Goal: Task Accomplishment & Management: Manage account settings

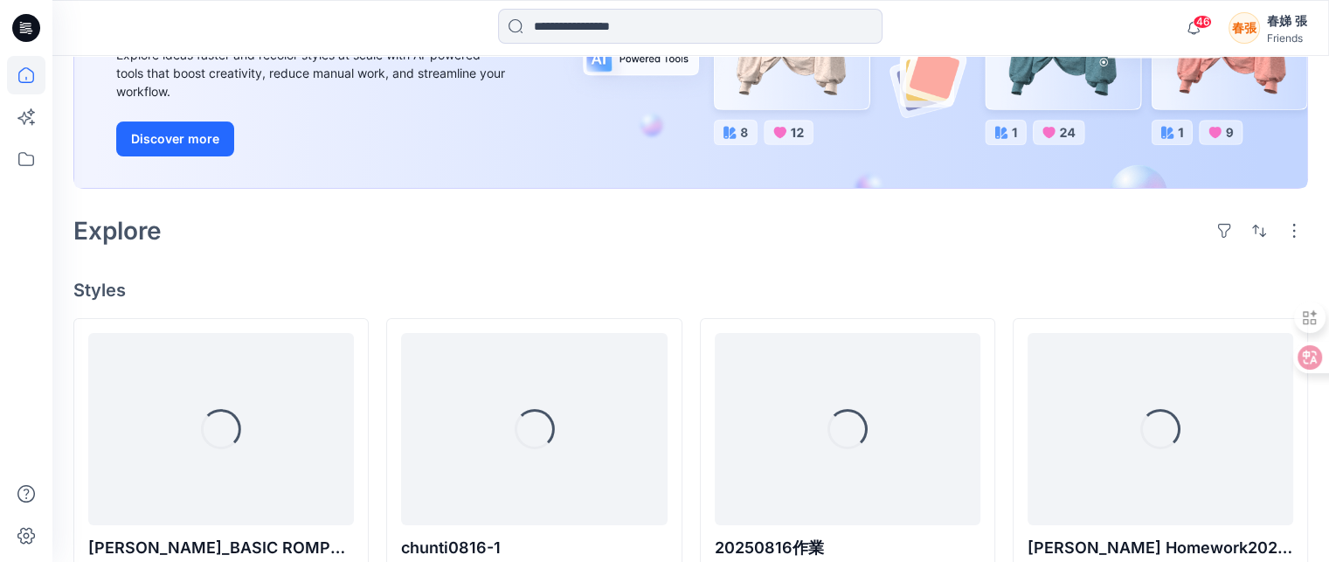
scroll to position [262, 0]
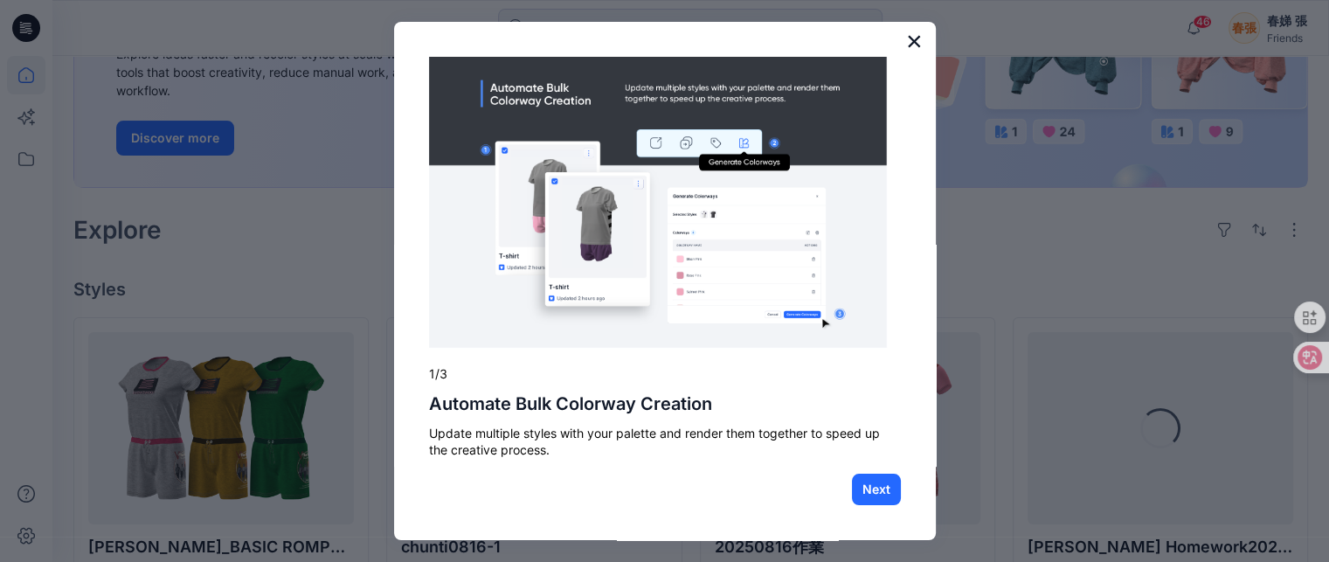
click at [906, 41] on button "×" at bounding box center [914, 41] width 17 height 28
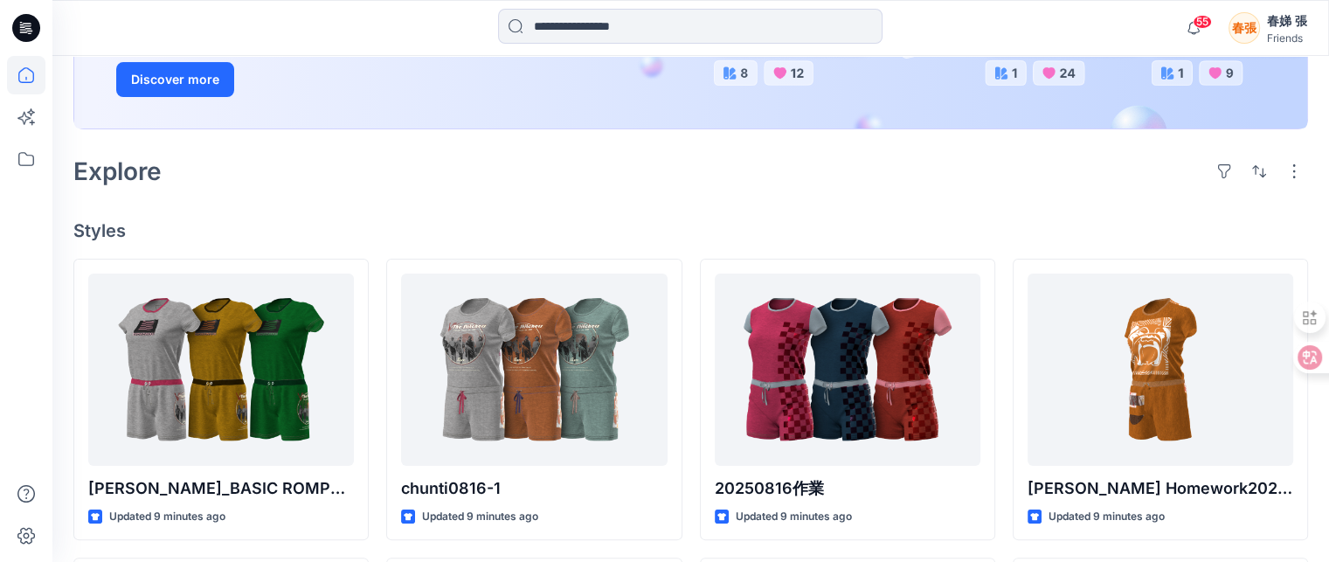
scroll to position [327, 0]
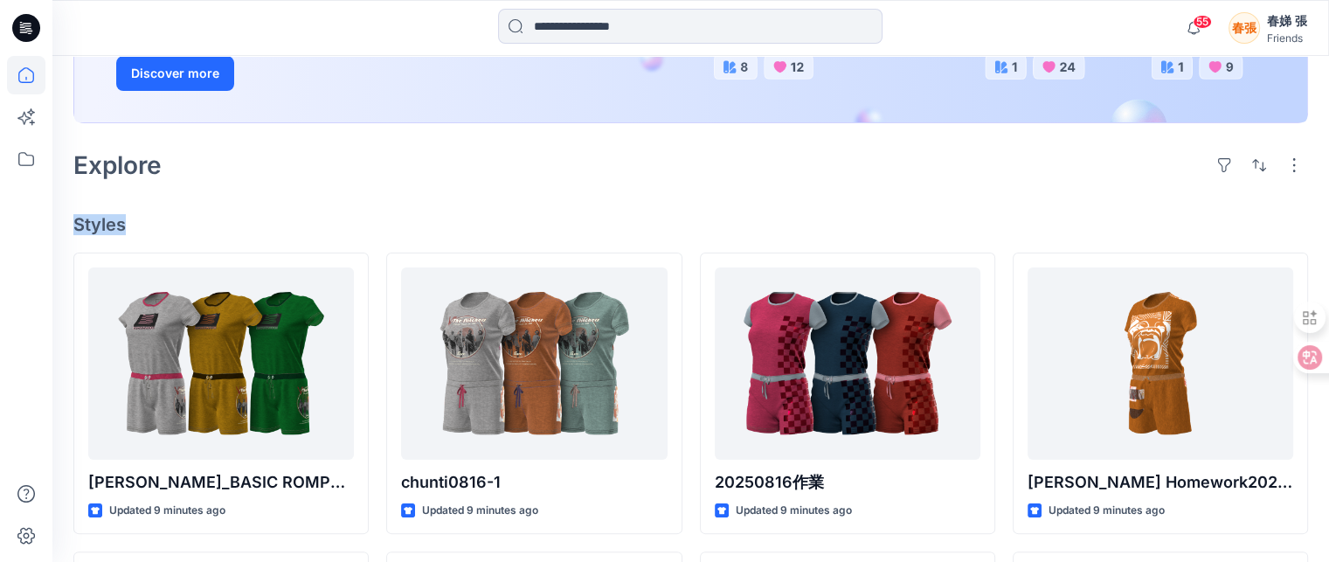
drag, startPoint x: 631, startPoint y: 188, endPoint x: 491, endPoint y: 199, distance: 140.3
drag, startPoint x: 311, startPoint y: 198, endPoint x: 287, endPoint y: 154, distance: 50.8
click at [287, 154] on div "Explore" at bounding box center [690, 165] width 1235 height 42
drag, startPoint x: 378, startPoint y: 506, endPoint x: 379, endPoint y: 537, distance: 31.5
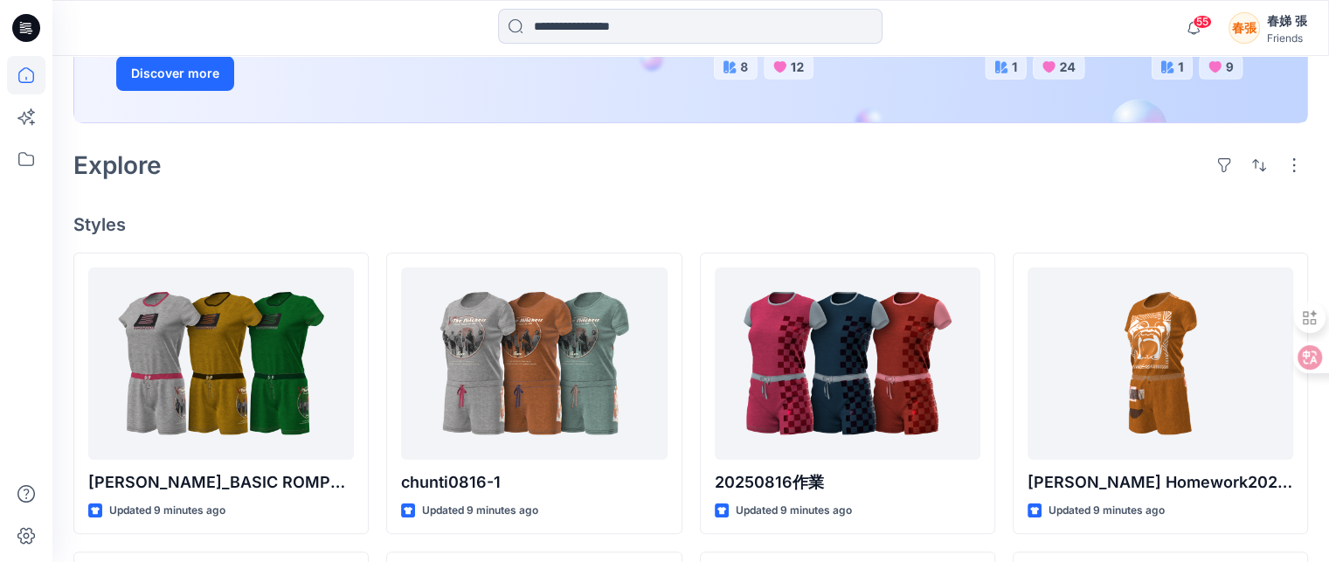
click at [1293, 170] on button "button" at bounding box center [1294, 165] width 28 height 28
drag, startPoint x: 1058, startPoint y: 196, endPoint x: 583, endPoint y: 207, distance: 475.5
drag, startPoint x: 583, startPoint y: 207, endPoint x: 937, endPoint y: 204, distance: 353.9
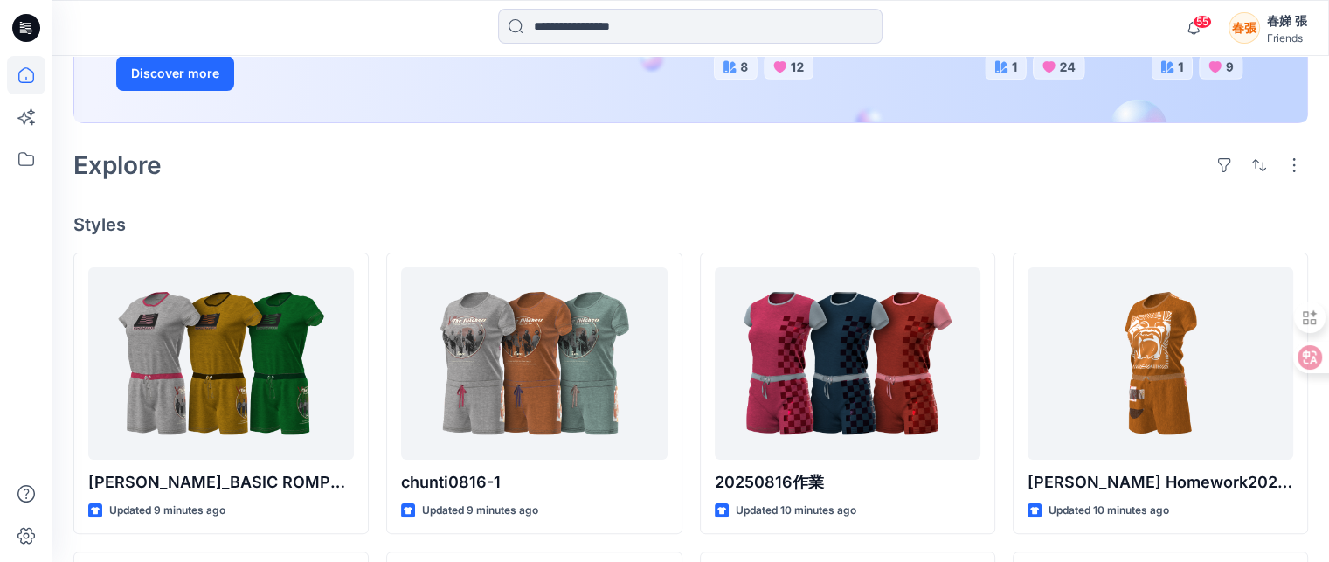
drag, startPoint x: 1297, startPoint y: 41, endPoint x: 876, endPoint y: 183, distance: 443.8
click at [876, 183] on div "Explore" at bounding box center [690, 165] width 1235 height 42
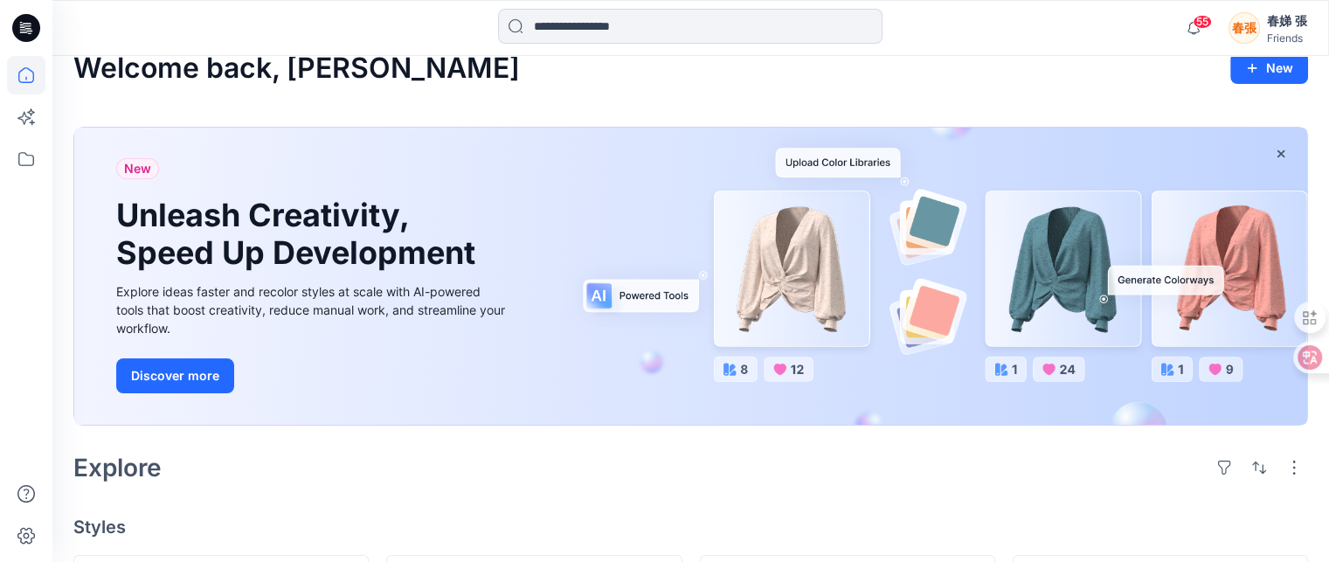
scroll to position [0, 0]
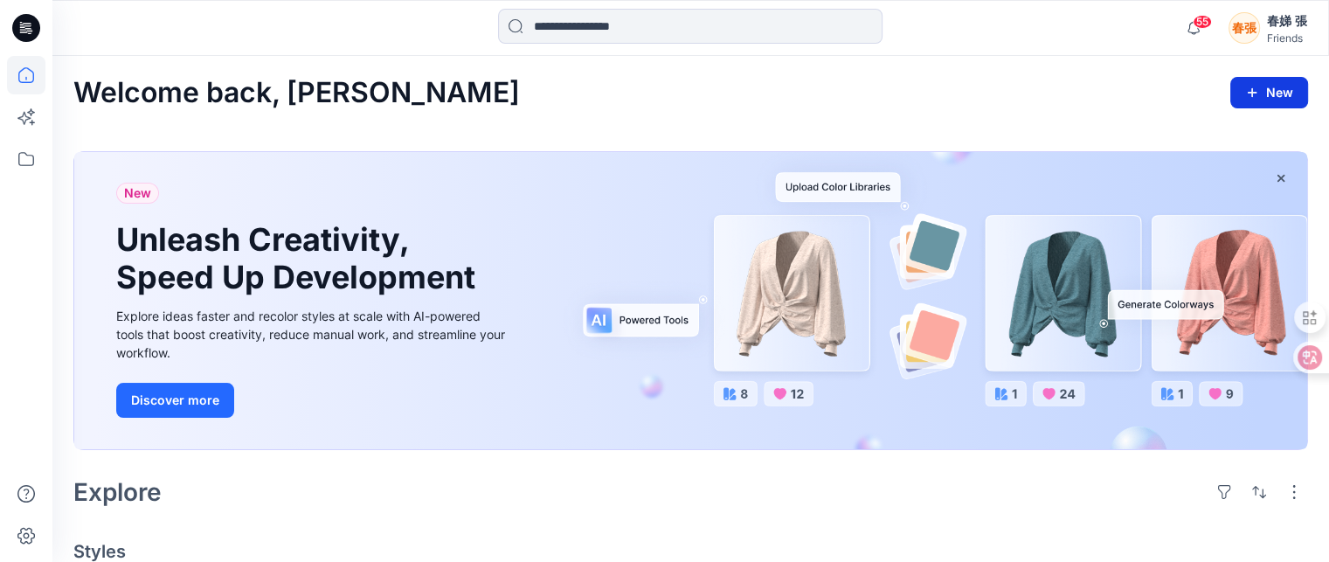
click at [1255, 92] on icon "button" at bounding box center [1252, 93] width 14 height 14
click at [1277, 87] on button "New" at bounding box center [1269, 92] width 78 height 31
click at [1278, 88] on button "New" at bounding box center [1269, 92] width 78 height 31
click at [1254, 93] on icon "button" at bounding box center [1253, 93] width 10 height 10
click at [1286, 93] on button "New" at bounding box center [1269, 92] width 78 height 31
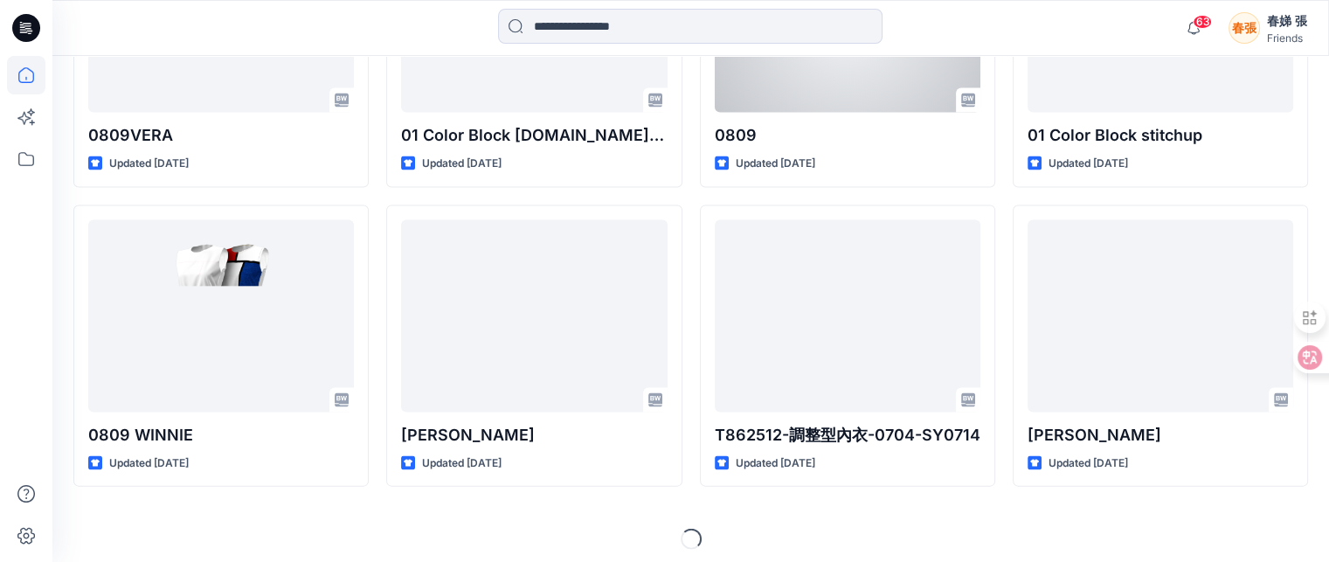
scroll to position [3670, 0]
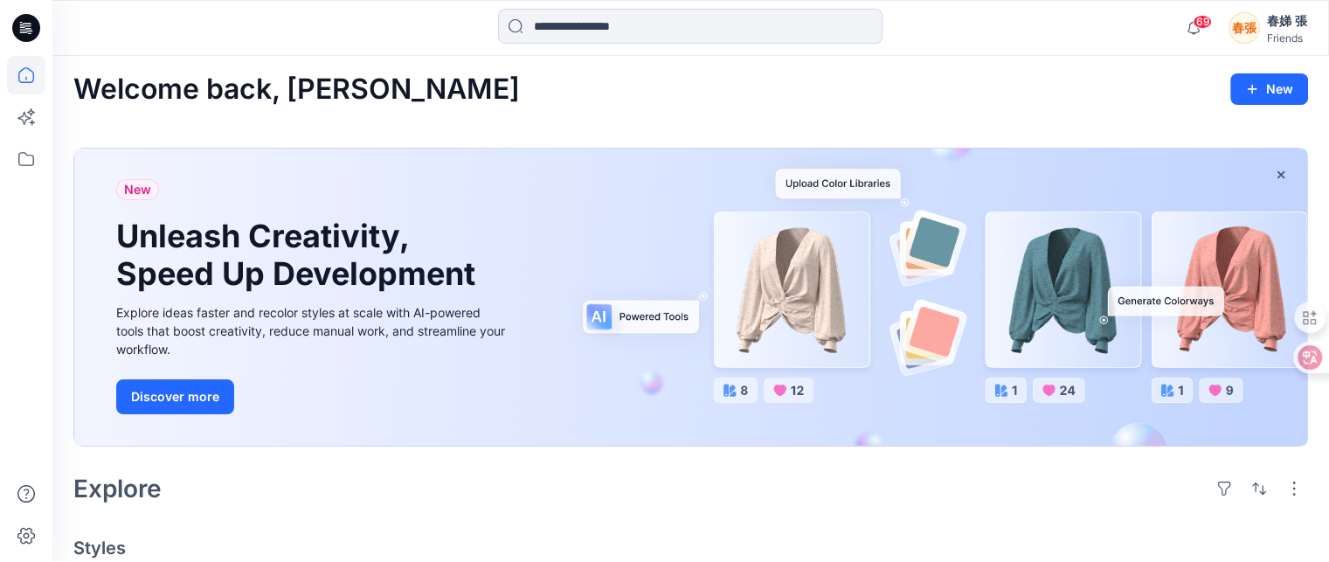
scroll to position [0, 0]
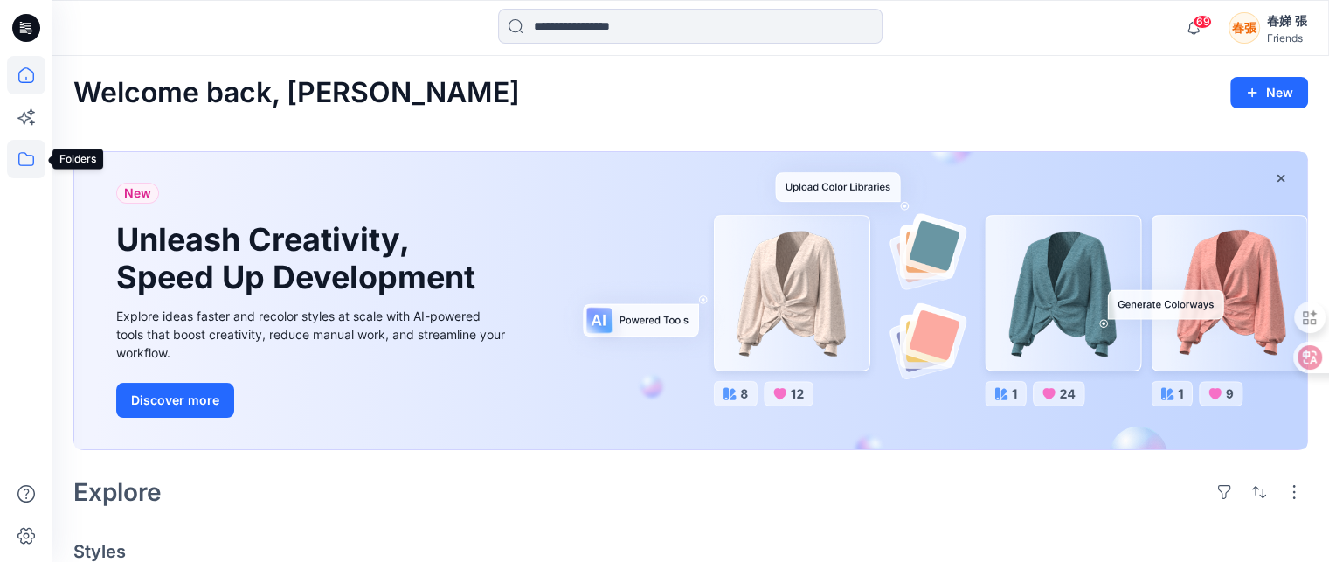
click at [31, 160] on icon at bounding box center [26, 159] width 38 height 38
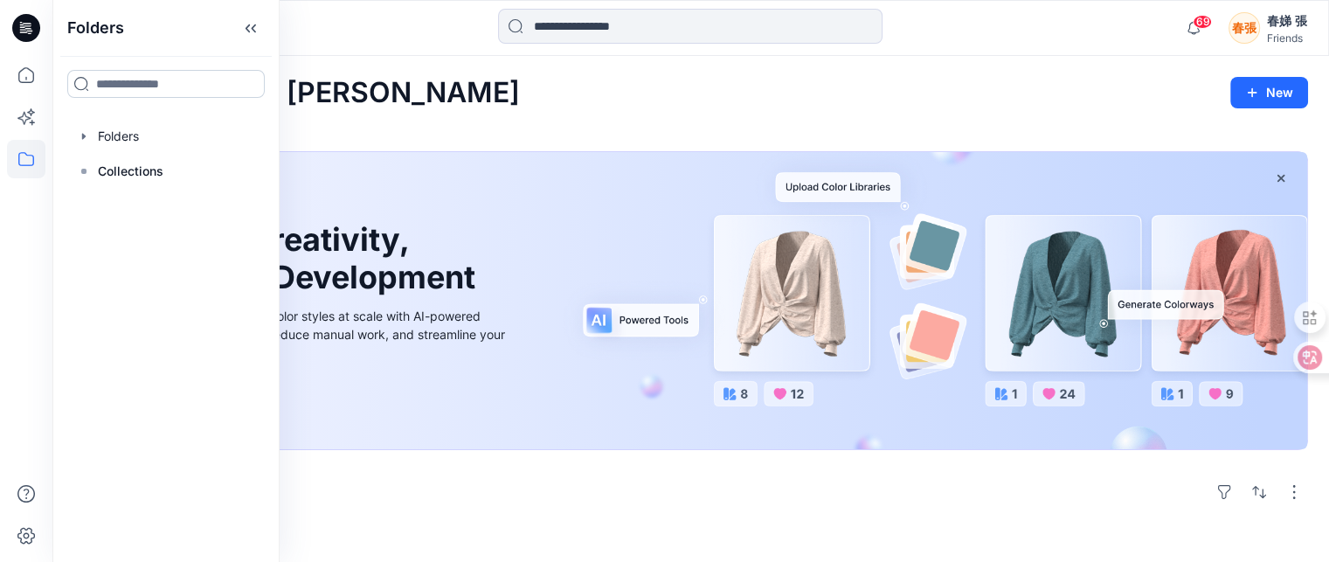
click at [77, 80] on input at bounding box center [165, 84] width 197 height 28
click at [87, 170] on icon at bounding box center [84, 171] width 14 height 14
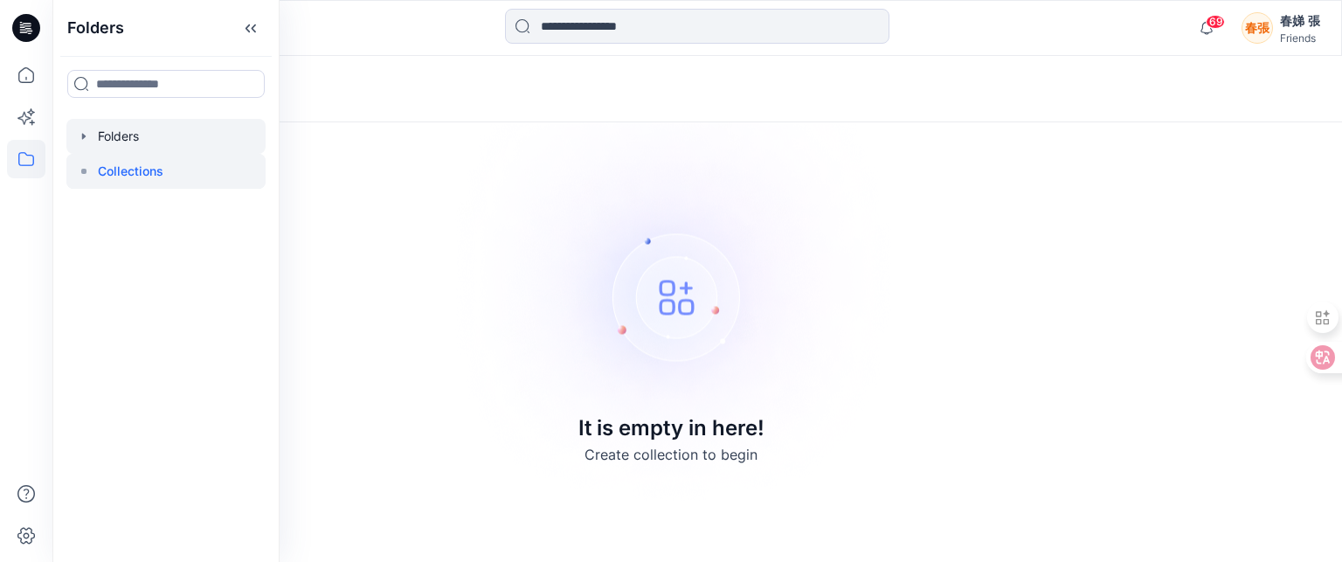
click at [86, 138] on icon "button" at bounding box center [84, 136] width 14 height 14
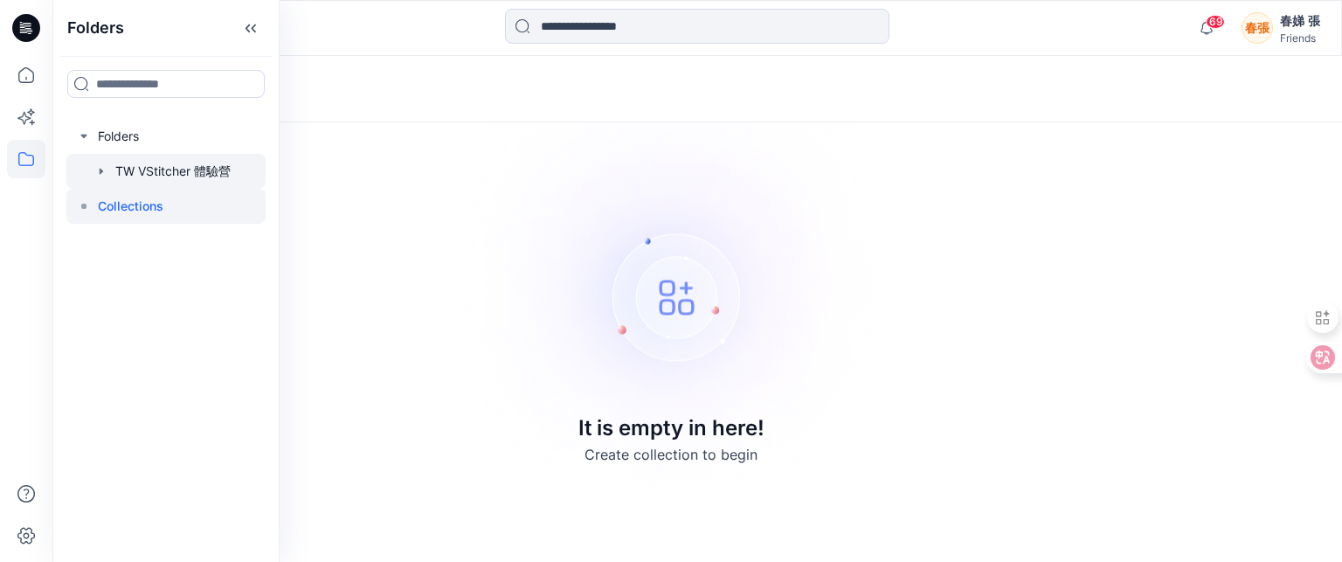
click at [125, 170] on div at bounding box center [165, 171] width 199 height 35
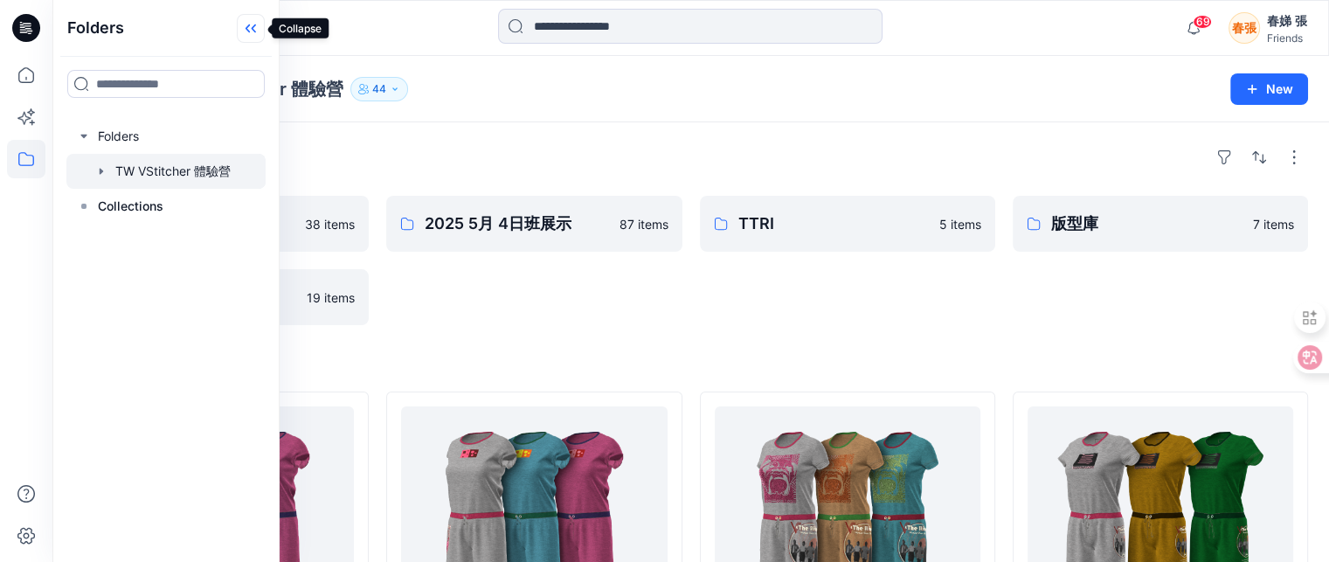
click at [246, 27] on icon at bounding box center [248, 28] width 4 height 9
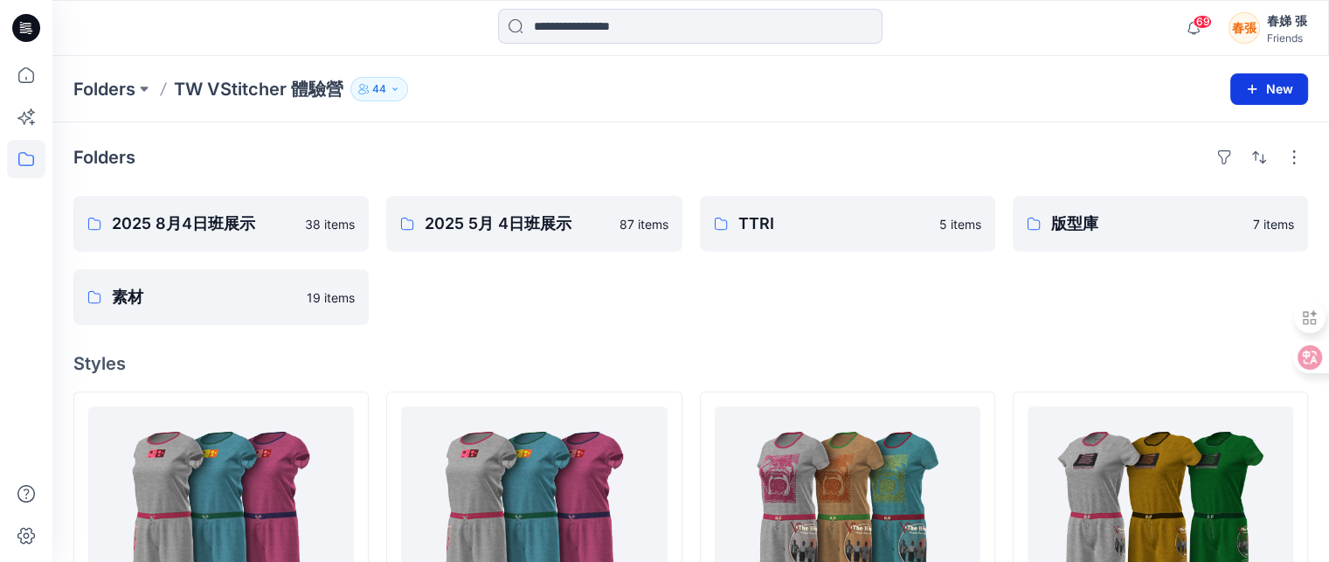
click at [1252, 90] on icon "button" at bounding box center [1252, 89] width 9 height 9
click at [1241, 167] on p "New Folder" at bounding box center [1218, 165] width 65 height 18
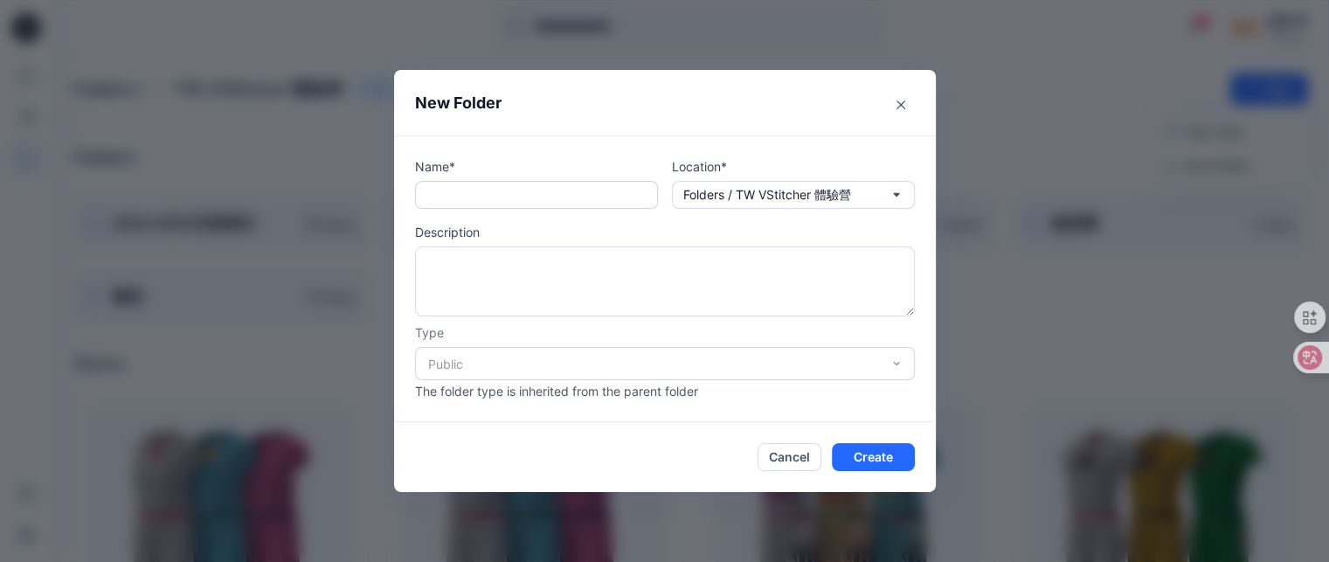
click at [467, 202] on input "text" at bounding box center [536, 195] width 243 height 28
type input "*"
click at [510, 246] on textarea at bounding box center [665, 281] width 500 height 70
click at [436, 191] on input "text" at bounding box center [536, 195] width 243 height 28
click at [899, 195] on icon "button" at bounding box center [896, 194] width 6 height 3
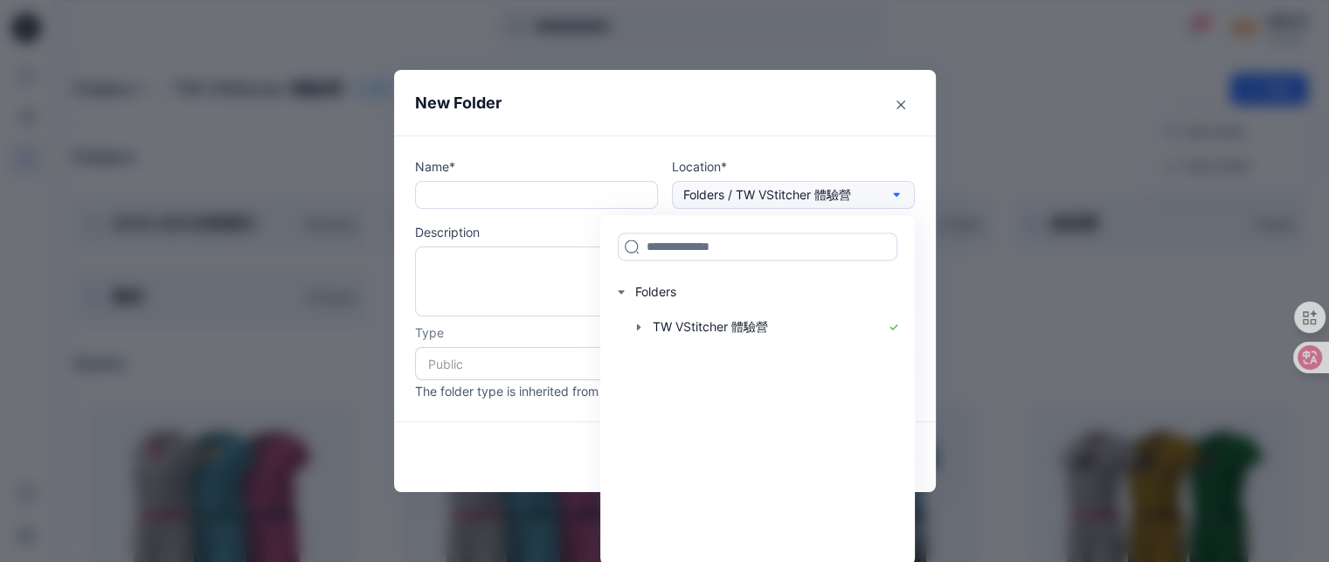
click at [902, 195] on icon "button" at bounding box center [896, 195] width 14 height 14
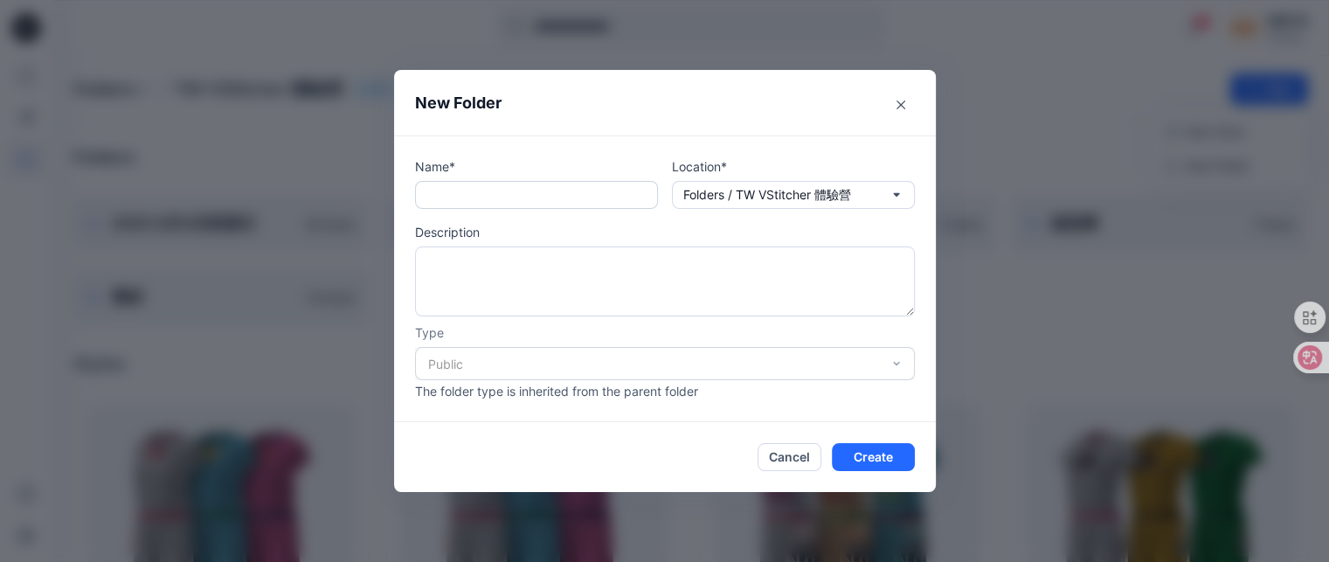
click at [509, 185] on input "text" at bounding box center [536, 195] width 243 height 28
click at [426, 195] on input "******" at bounding box center [536, 195] width 243 height 28
type input "**********"
click at [514, 276] on textarea at bounding box center [665, 281] width 500 height 70
click at [895, 361] on div "Public" at bounding box center [665, 363] width 500 height 33
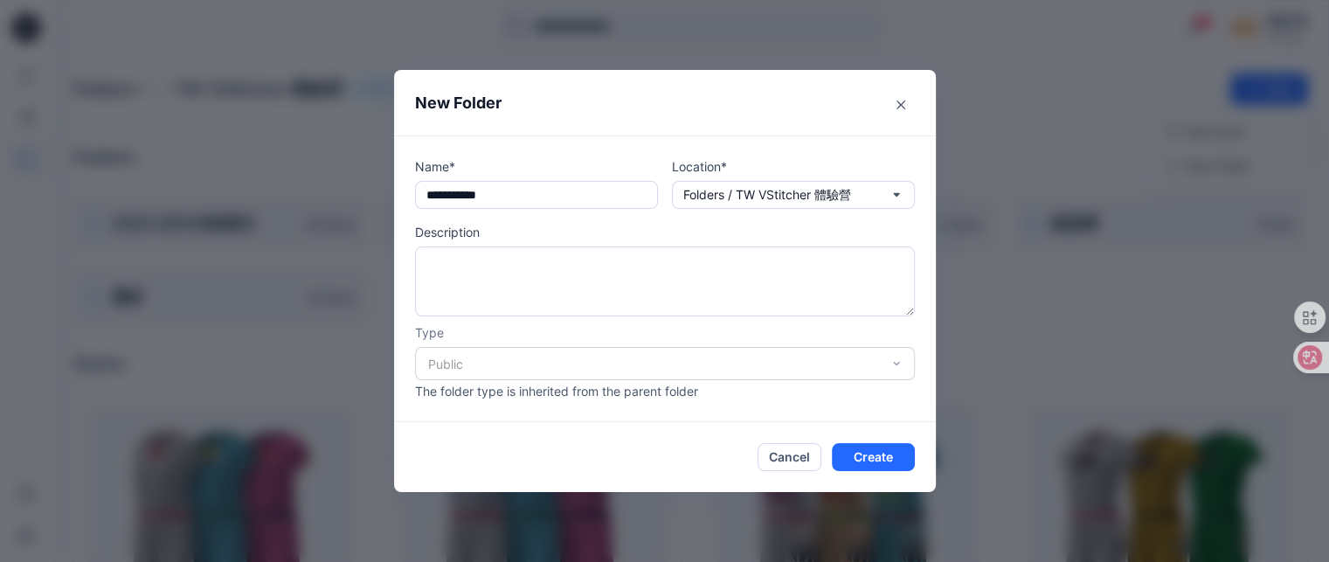
click at [898, 363] on div "Public" at bounding box center [665, 363] width 500 height 33
click at [898, 197] on icon "button" at bounding box center [896, 195] width 14 height 14
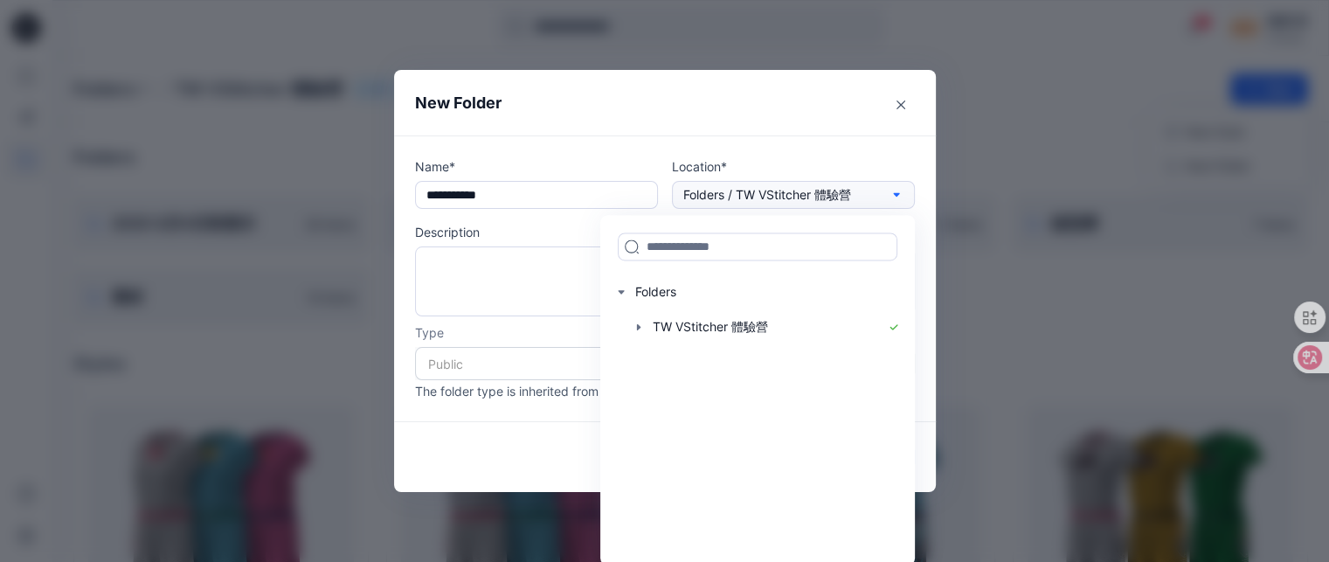
click at [898, 197] on icon "button" at bounding box center [896, 195] width 14 height 14
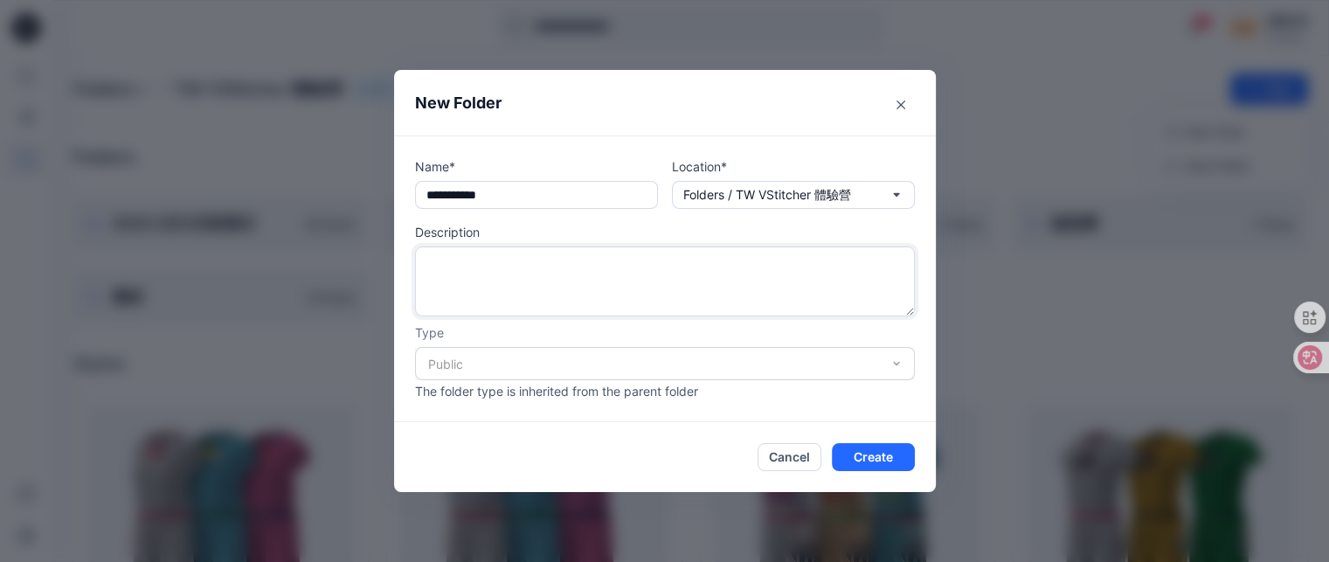
click at [481, 275] on textarea at bounding box center [665, 281] width 500 height 70
click at [435, 260] on textarea at bounding box center [665, 281] width 500 height 70
click at [453, 363] on div "Public" at bounding box center [665, 363] width 500 height 33
click at [424, 263] on textarea at bounding box center [665, 281] width 500 height 70
click at [573, 255] on textarea at bounding box center [665, 281] width 500 height 70
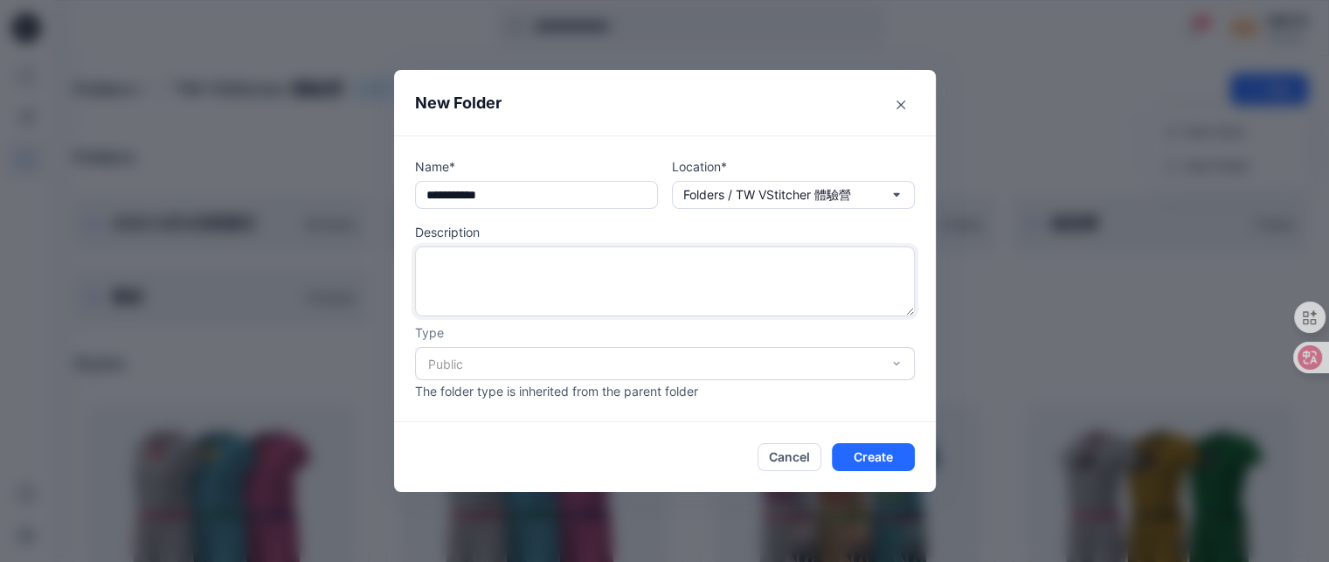
click at [434, 267] on textarea at bounding box center [665, 281] width 500 height 70
click at [898, 192] on icon "button" at bounding box center [896, 195] width 14 height 14
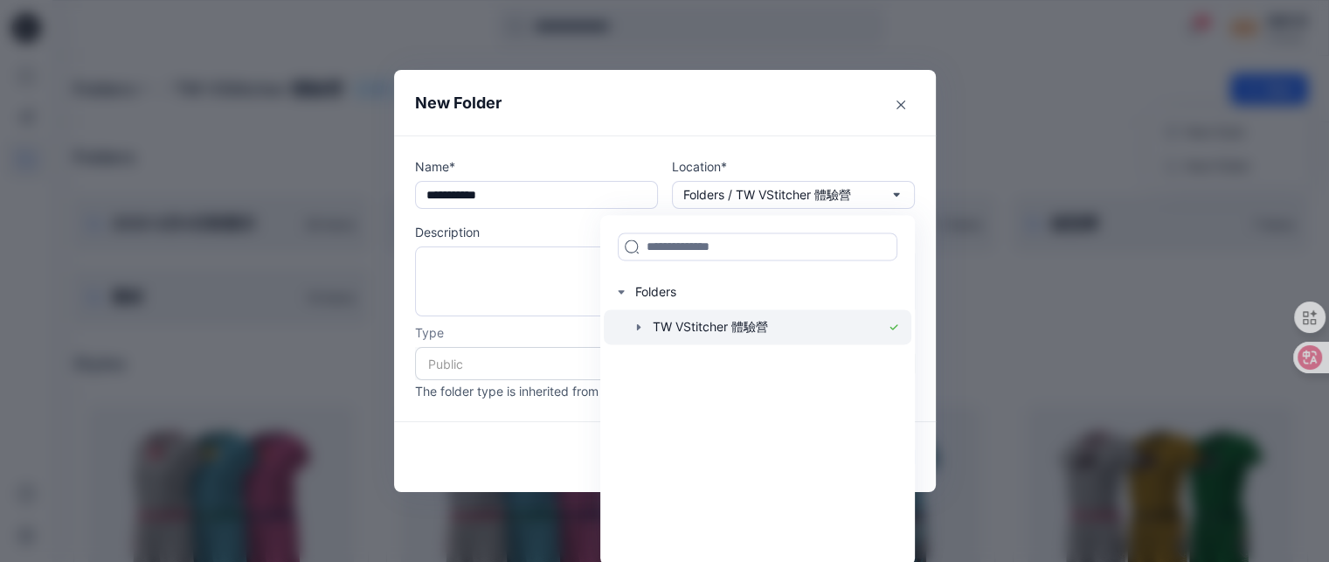
click at [642, 324] on icon "button" at bounding box center [639, 327] width 14 height 14
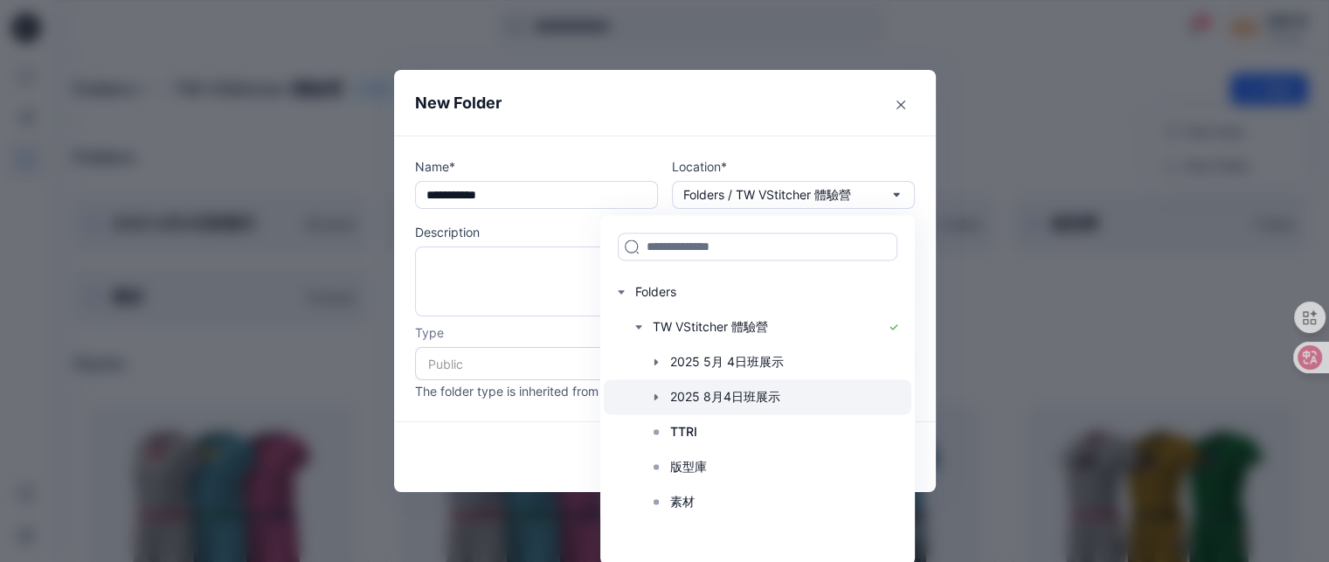
click at [717, 392] on div at bounding box center [758, 396] width 308 height 35
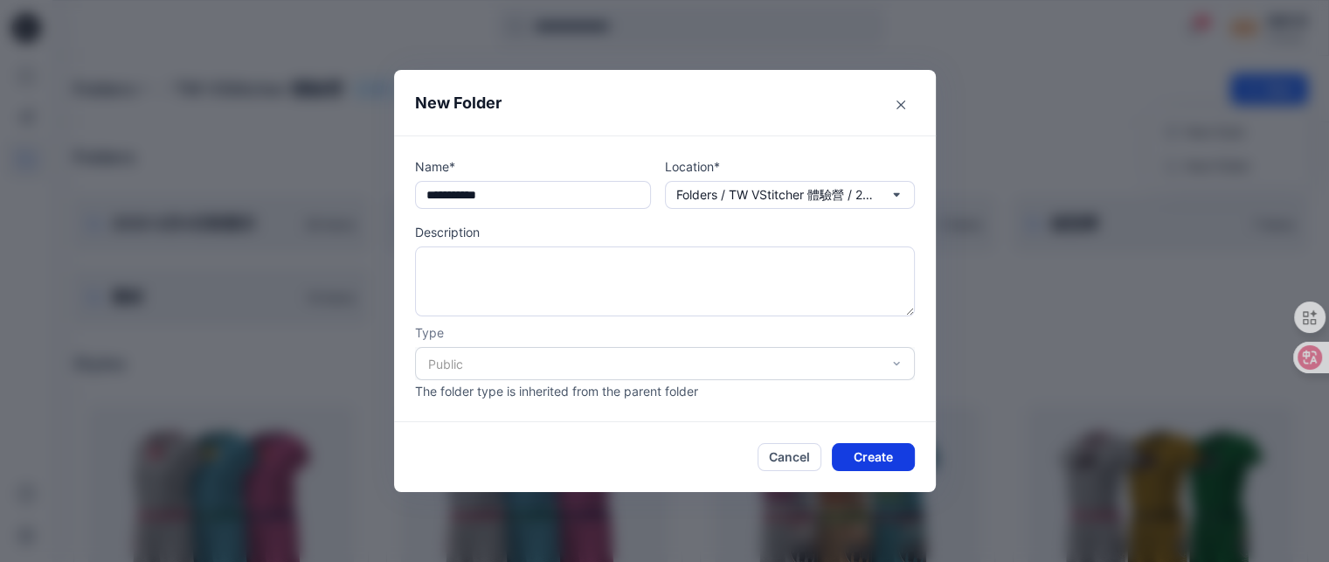
click at [876, 460] on button "Create" at bounding box center [873, 457] width 83 height 28
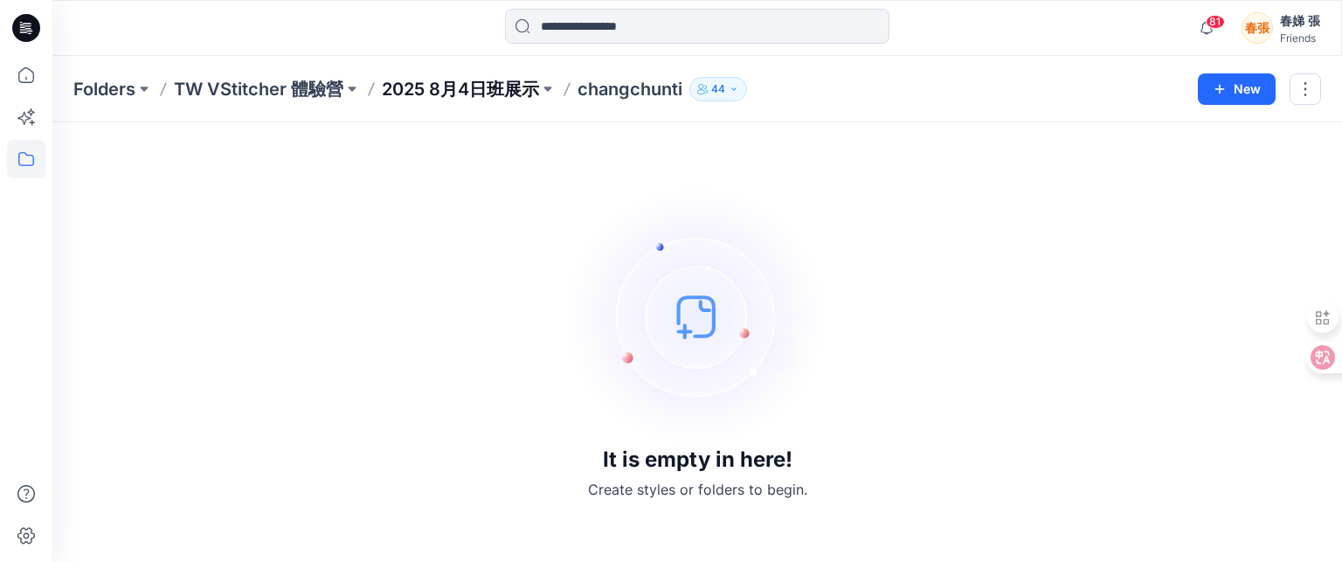
click at [413, 92] on p "2025 8月4日班展示" at bounding box center [460, 89] width 157 height 24
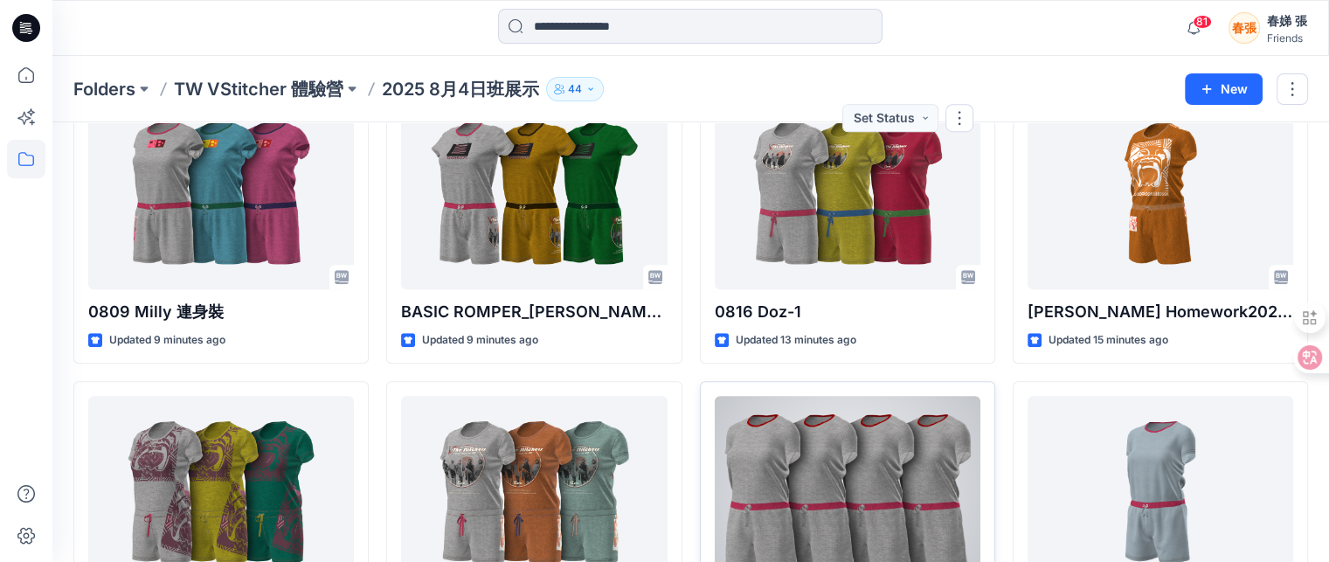
scroll to position [1252, 0]
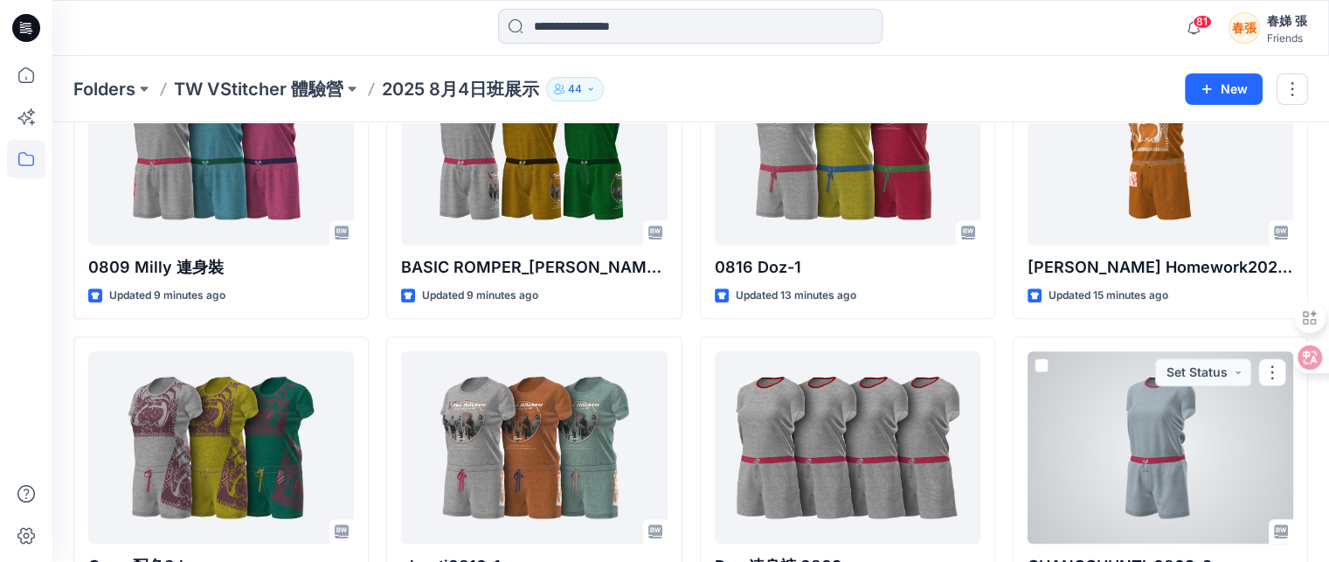
drag, startPoint x: 1139, startPoint y: 446, endPoint x: 1244, endPoint y: 474, distance: 108.5
click at [1244, 474] on div at bounding box center [1161, 447] width 266 height 192
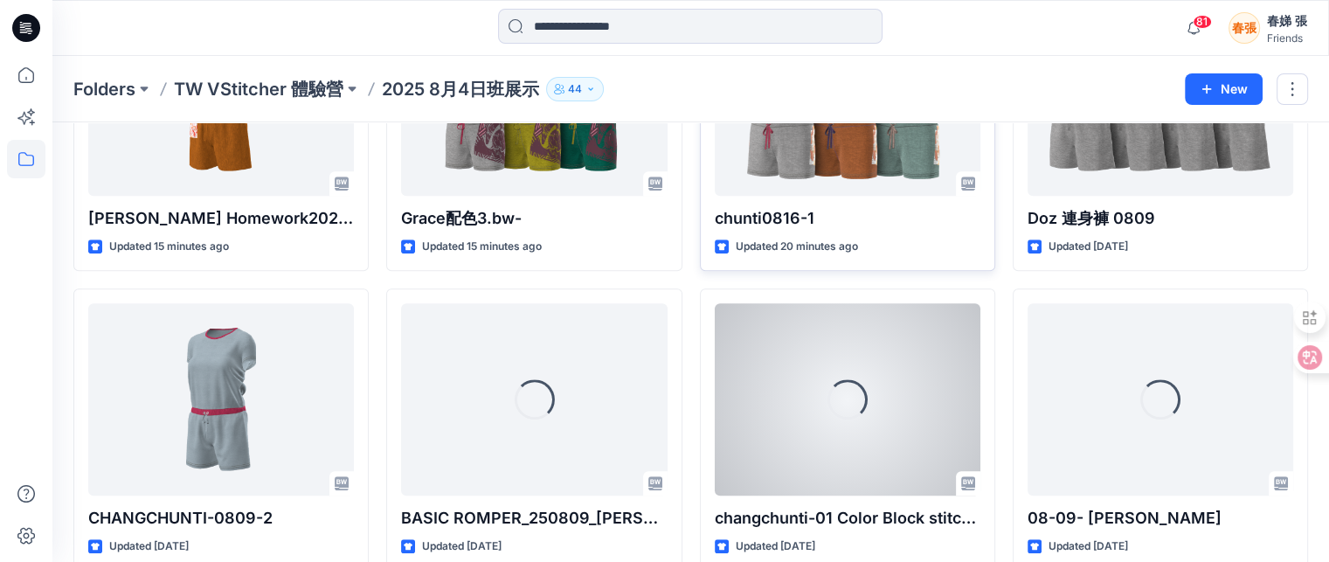
scroll to position [1602, 0]
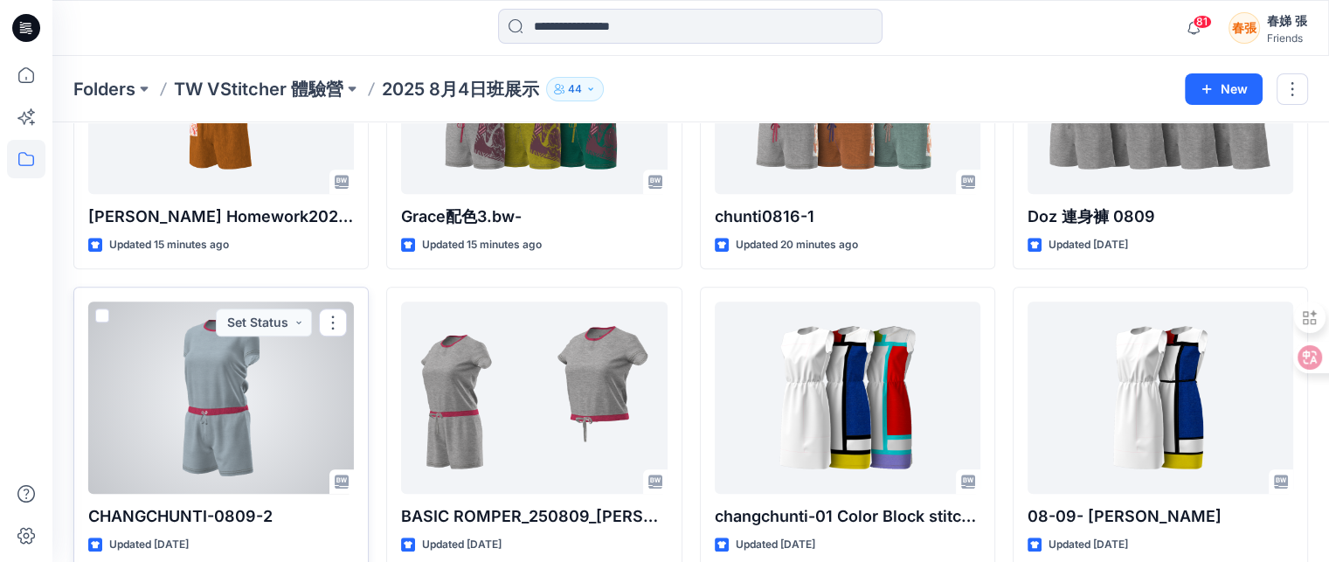
click at [105, 312] on span at bounding box center [102, 315] width 14 height 14
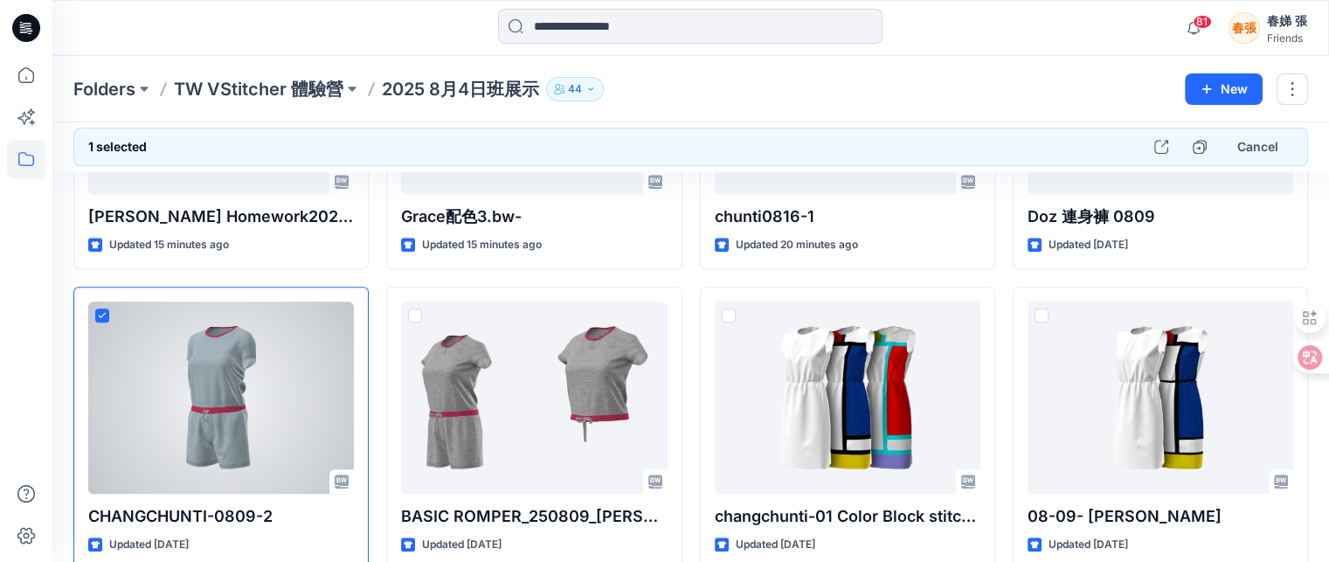
drag, startPoint x: 101, startPoint y: 312, endPoint x: 702, endPoint y: 97, distance: 638.4
click at [706, 96] on div "Folders TW VStitcher 體驗營 2025 8月4日班展示 44" at bounding box center [622, 89] width 1098 height 24
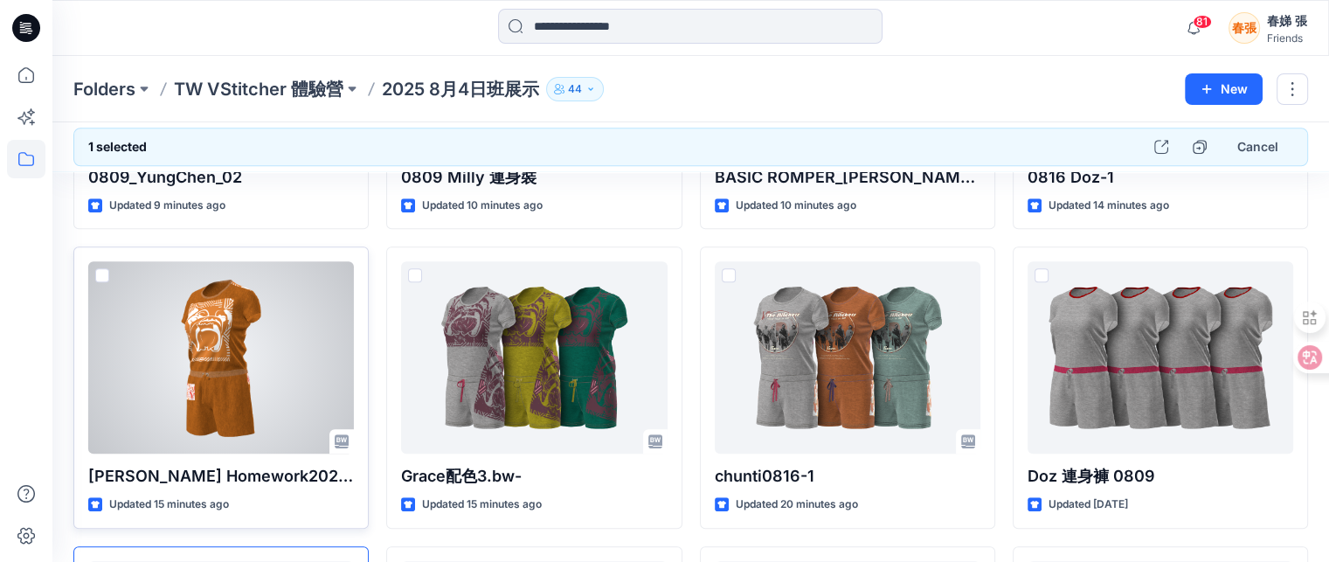
scroll to position [1339, 0]
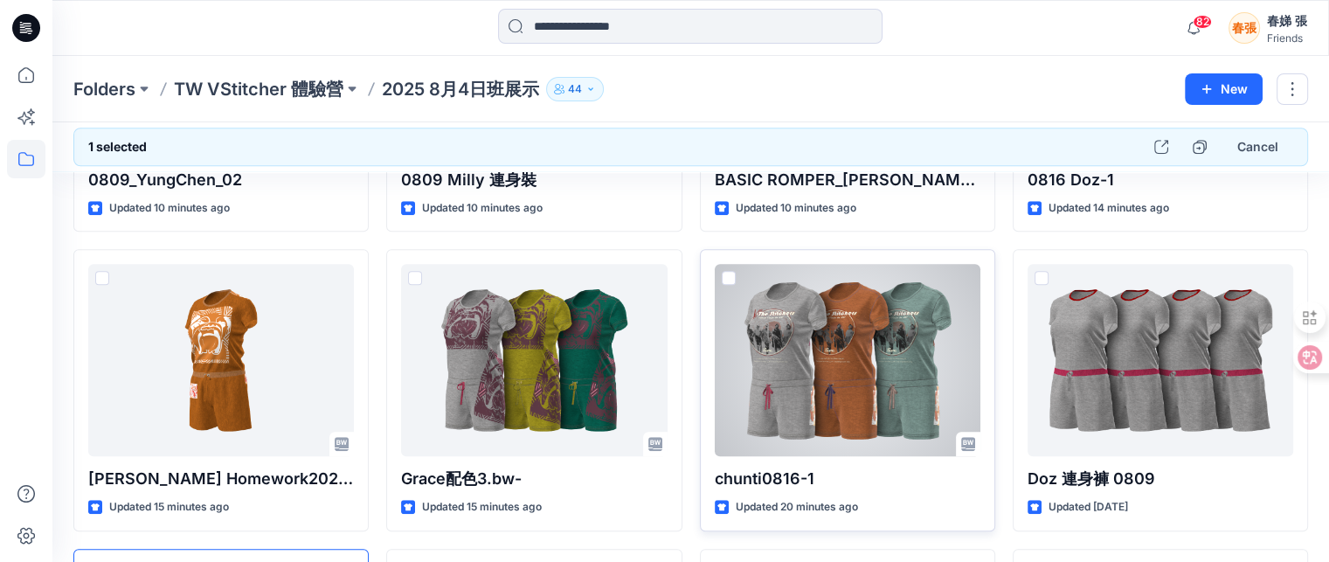
click at [730, 273] on span at bounding box center [729, 278] width 14 height 14
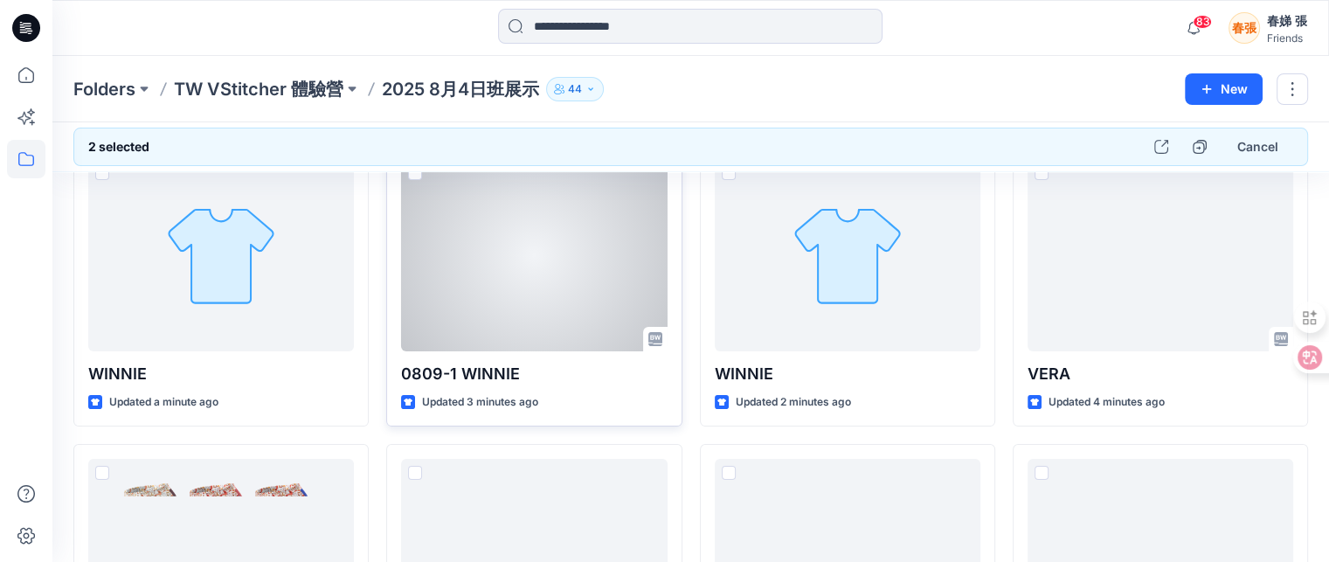
scroll to position [262, 0]
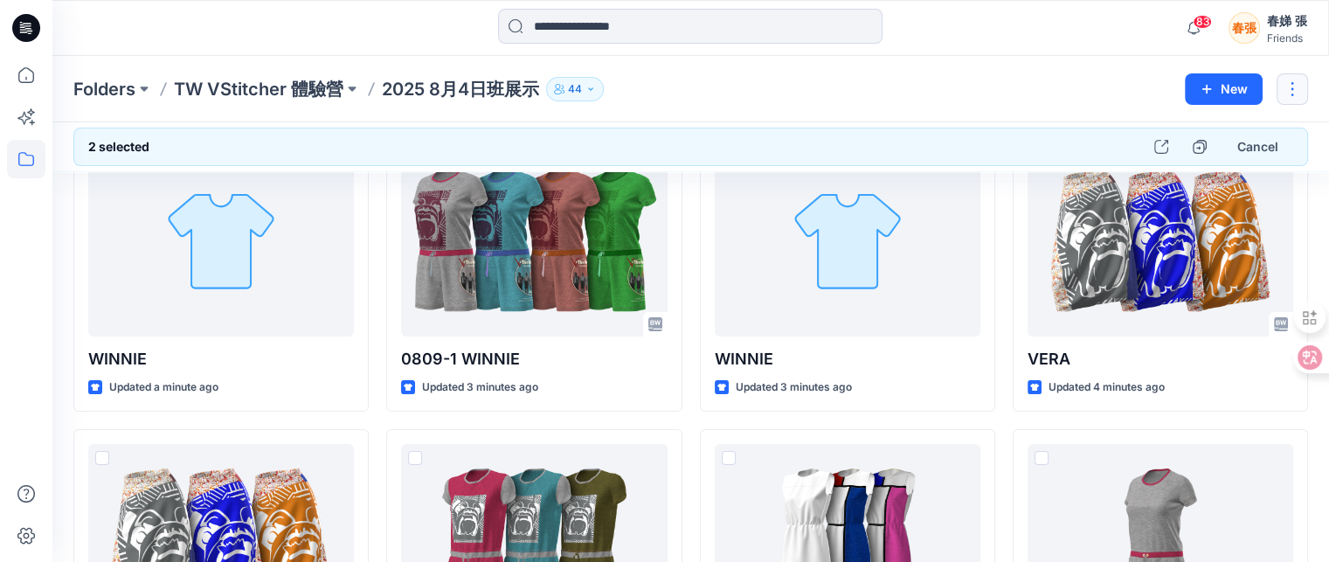
click at [1291, 87] on button "button" at bounding box center [1292, 88] width 31 height 31
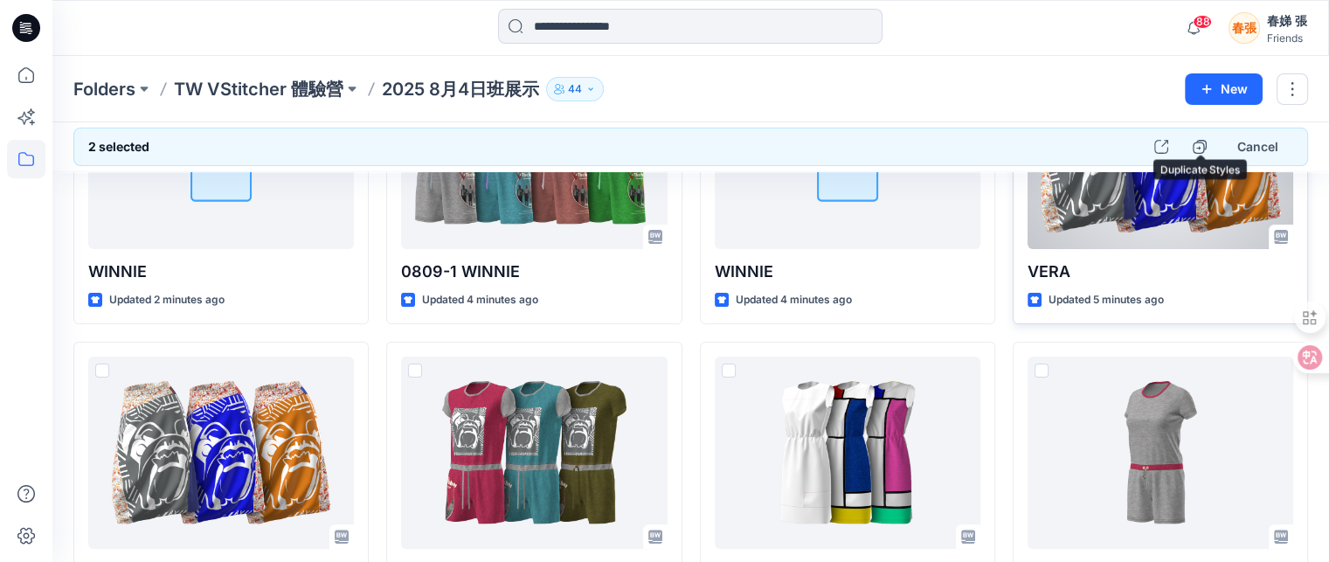
scroll to position [0, 0]
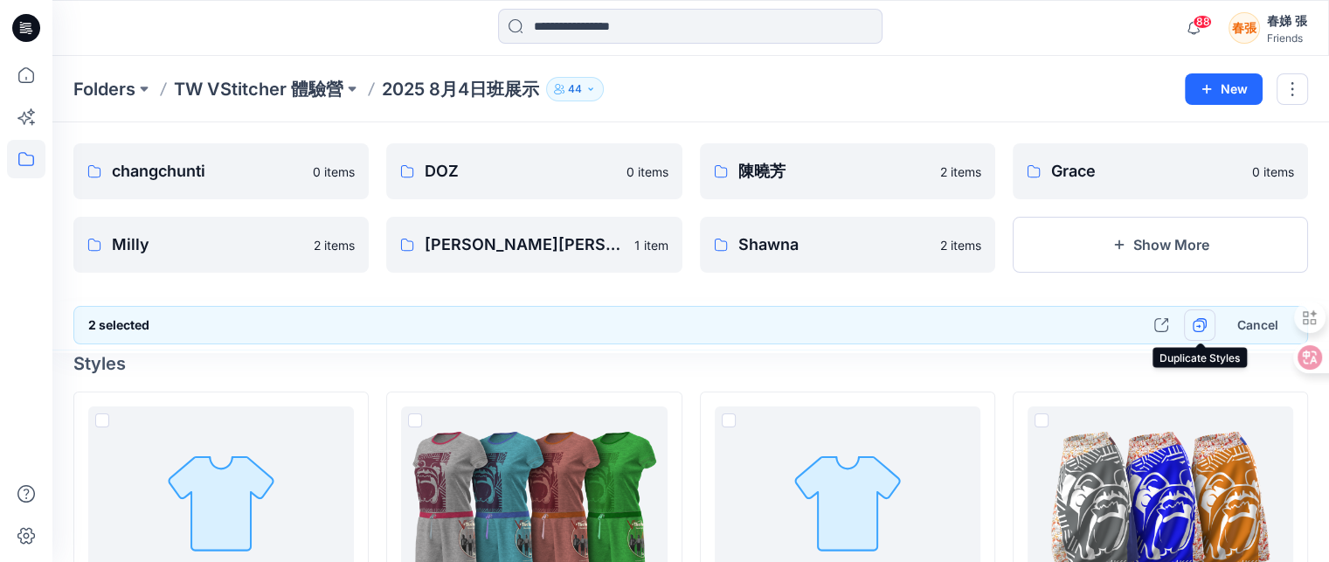
click at [1199, 321] on icon "button" at bounding box center [1200, 325] width 14 height 14
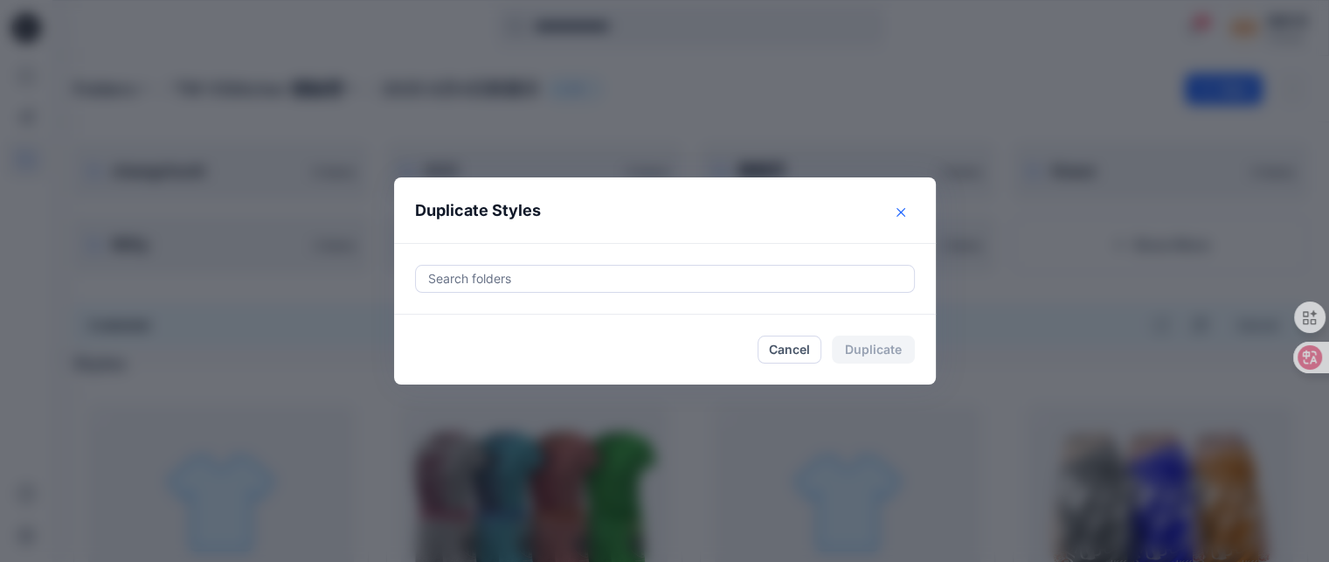
click at [905, 209] on icon "Close" at bounding box center [900, 212] width 9 height 9
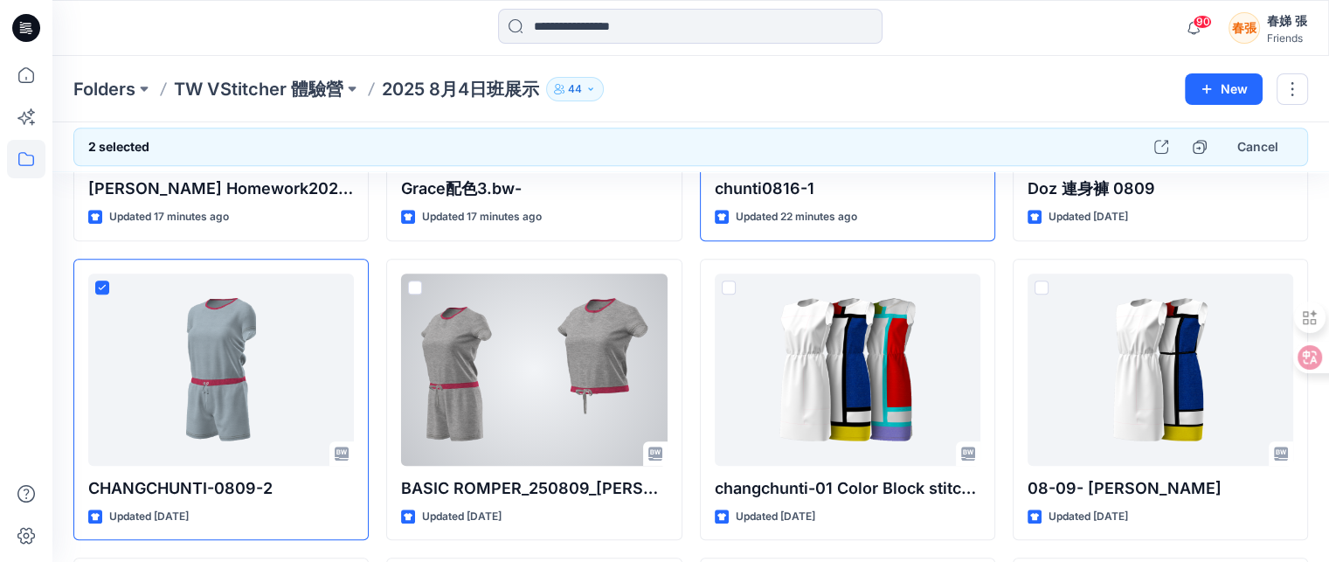
scroll to position [1660, 0]
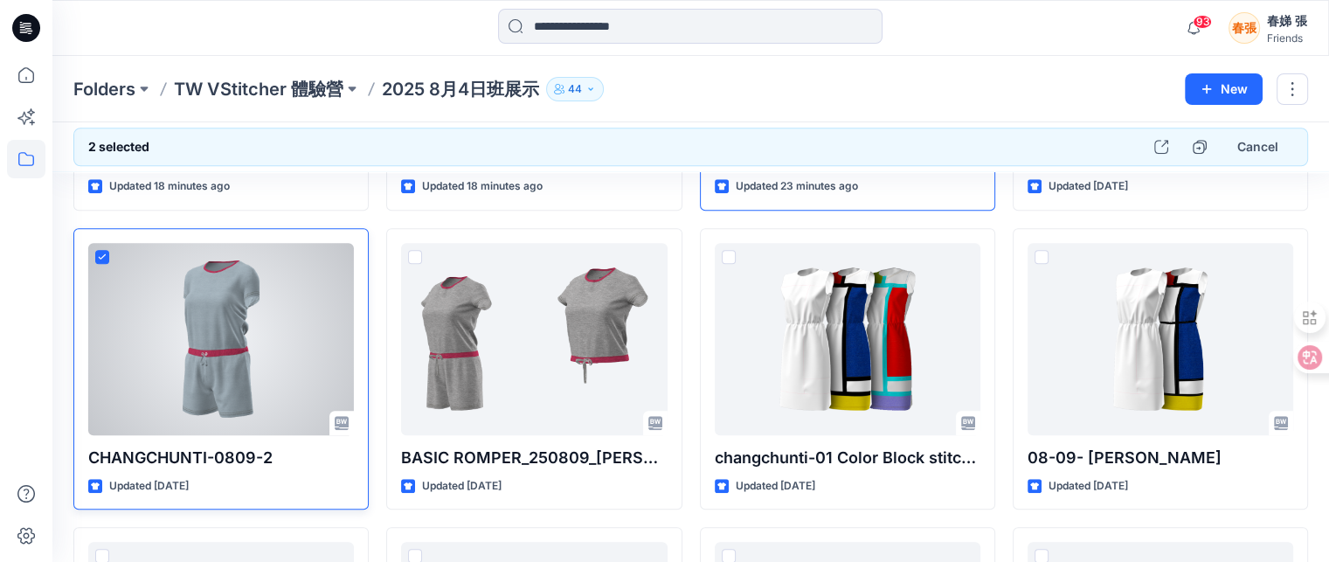
drag, startPoint x: 159, startPoint y: 303, endPoint x: 102, endPoint y: 252, distance: 76.7
drag, startPoint x: 102, startPoint y: 252, endPoint x: 41, endPoint y: 352, distance: 117.6
click at [41, 352] on div at bounding box center [26, 309] width 38 height 506
drag, startPoint x: 146, startPoint y: 345, endPoint x: 137, endPoint y: 303, distance: 42.8
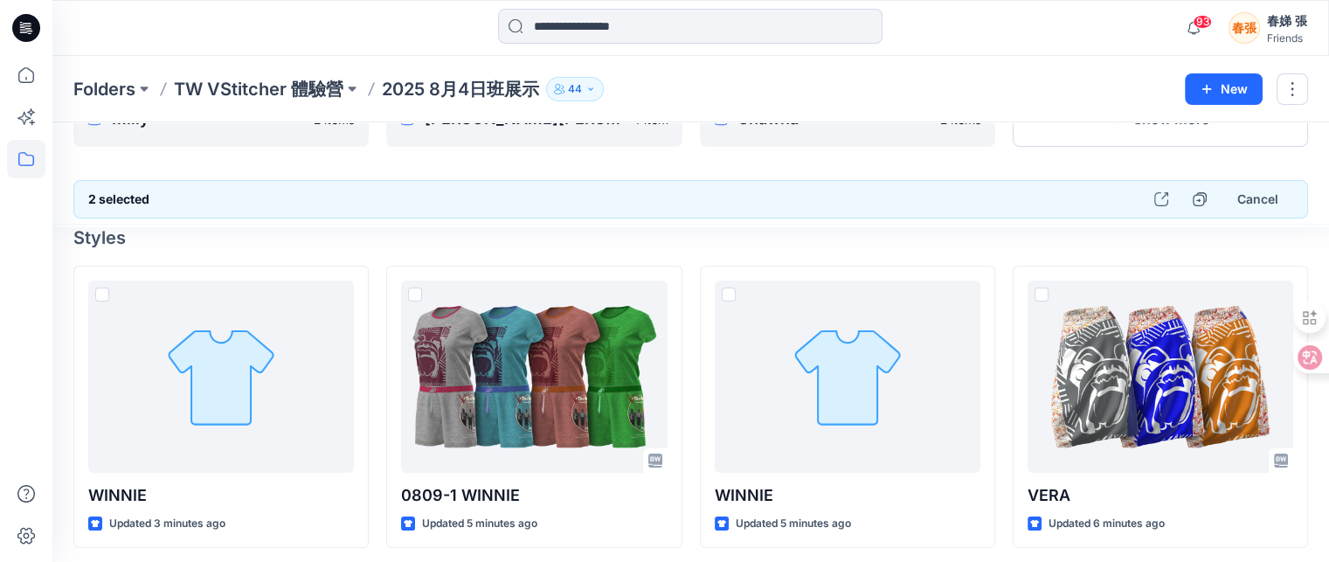
scroll to position [0, 0]
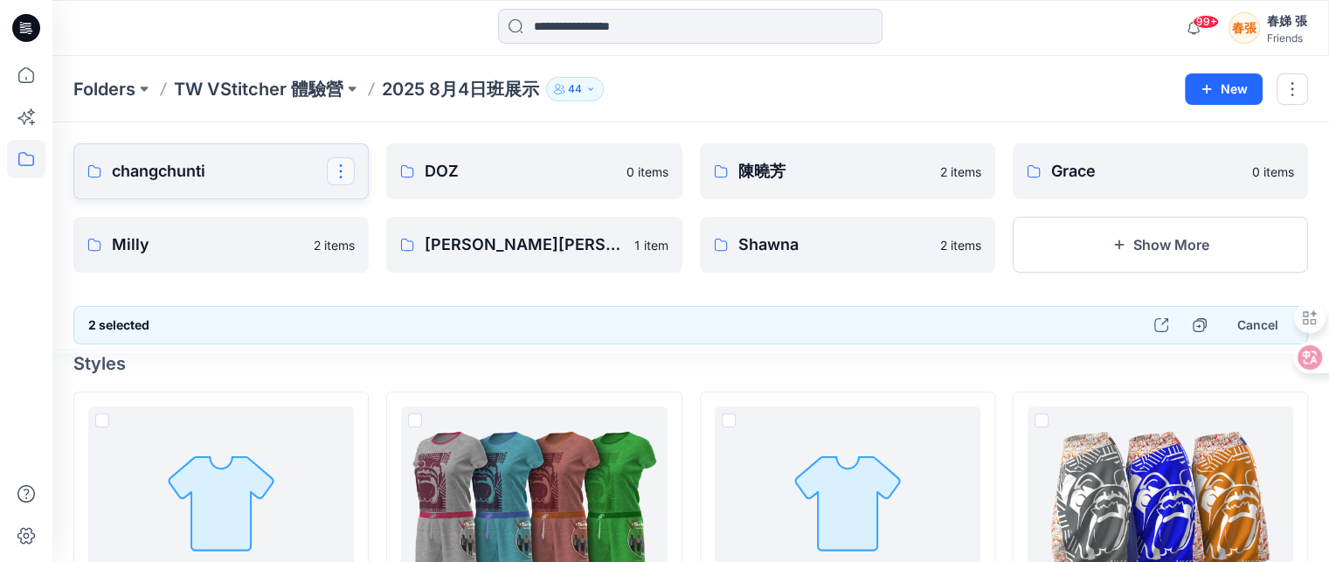
click at [336, 173] on button "button" at bounding box center [341, 171] width 28 height 28
click at [290, 180] on p "changchunti" at bounding box center [219, 171] width 215 height 24
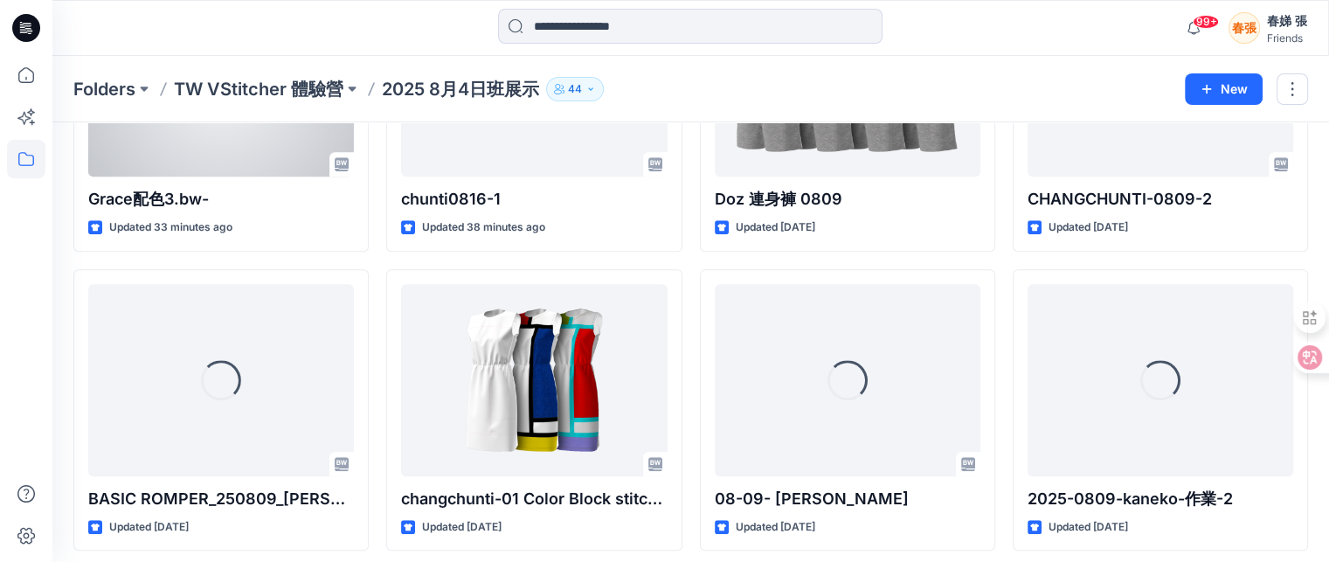
scroll to position [1660, 0]
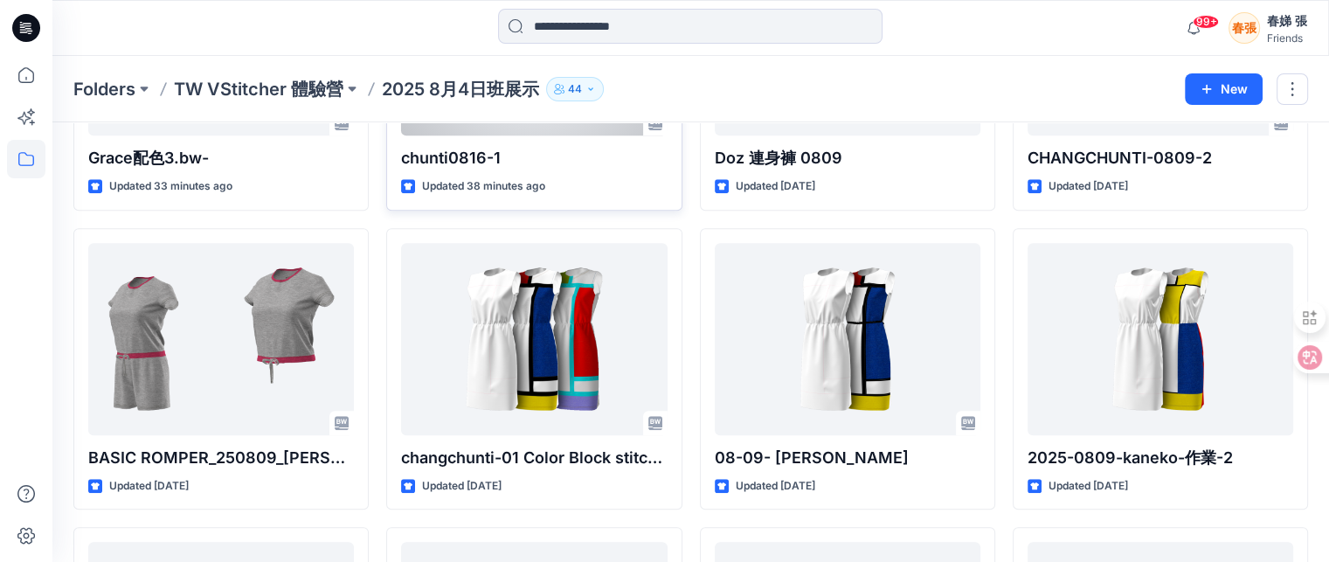
click at [578, 180] on div "Updated 38 minutes ago" at bounding box center [534, 186] width 266 height 18
drag, startPoint x: 580, startPoint y: 181, endPoint x: 527, endPoint y: 177, distance: 53.4
click at [527, 177] on p "Updated 38 minutes ago" at bounding box center [483, 186] width 123 height 18
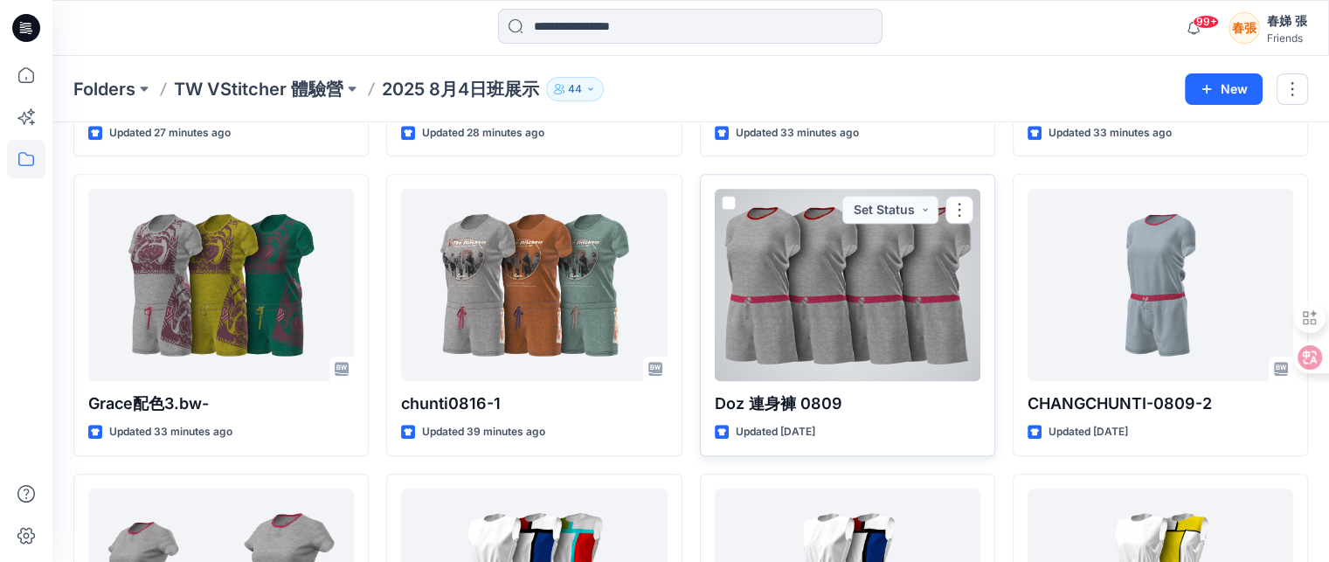
scroll to position [1485, 0]
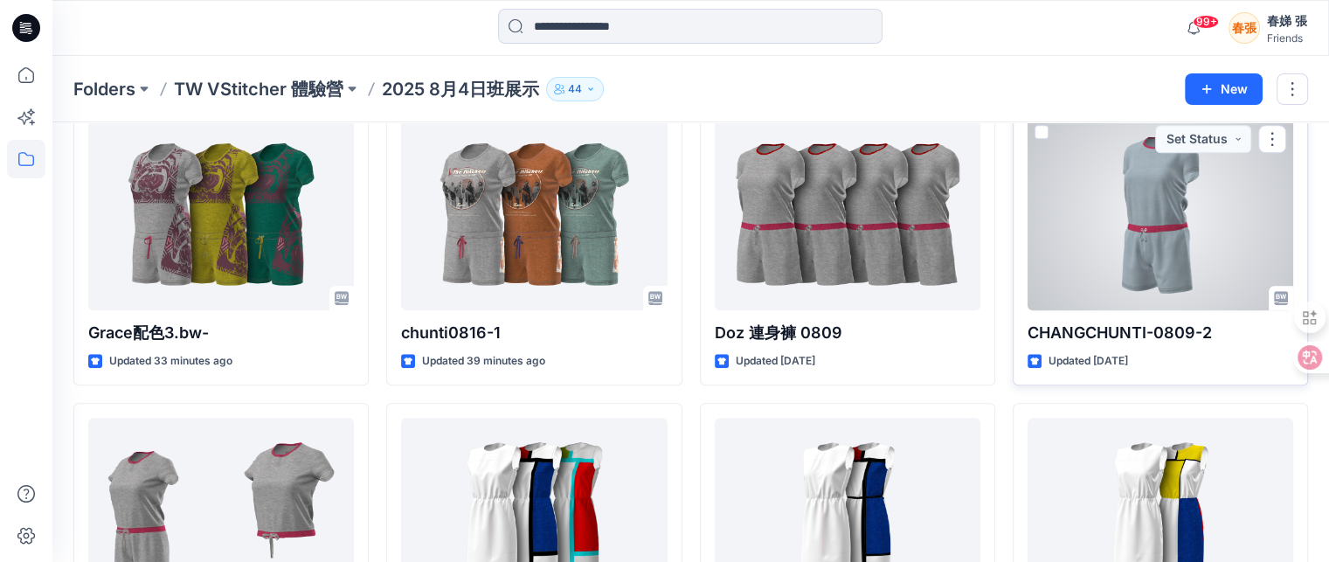
click at [1166, 248] on div at bounding box center [1161, 214] width 266 height 192
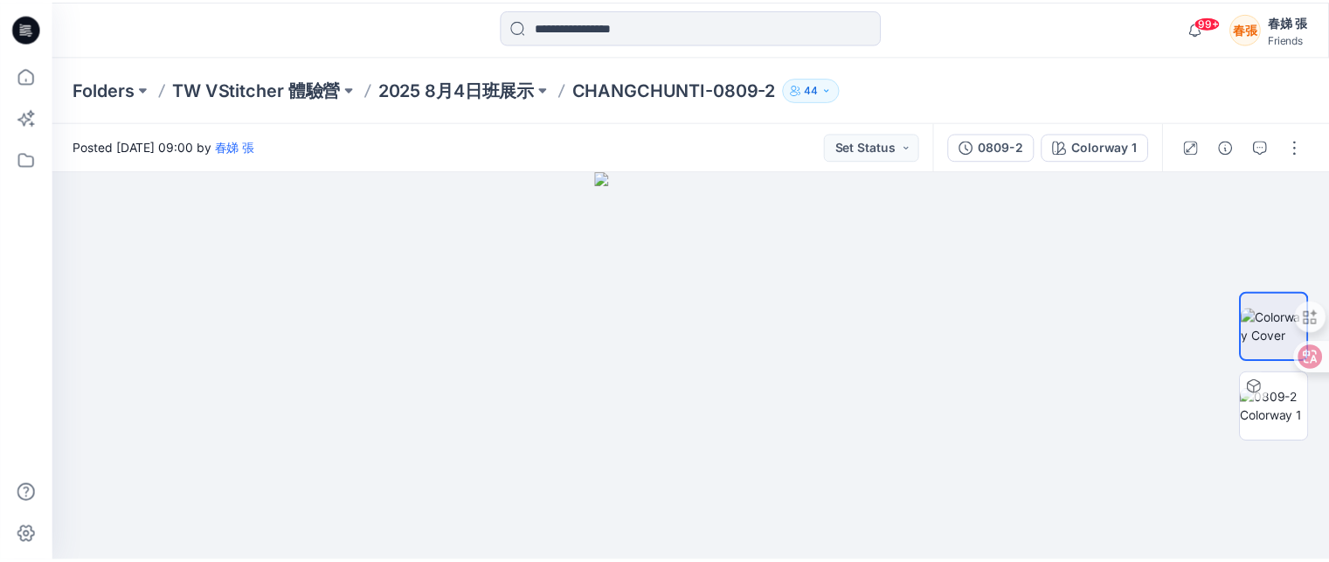
scroll to position [1485, 0]
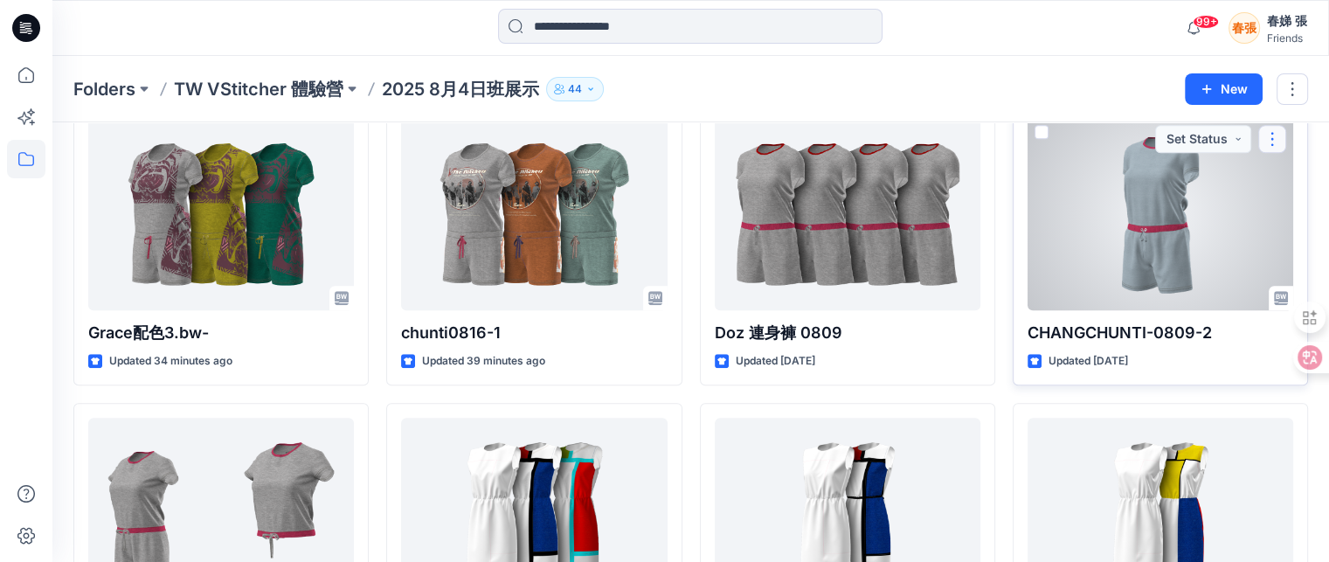
drag, startPoint x: 1186, startPoint y: 225, endPoint x: 1275, endPoint y: 139, distance: 123.6
click at [1275, 139] on button "button" at bounding box center [1272, 139] width 28 height 28
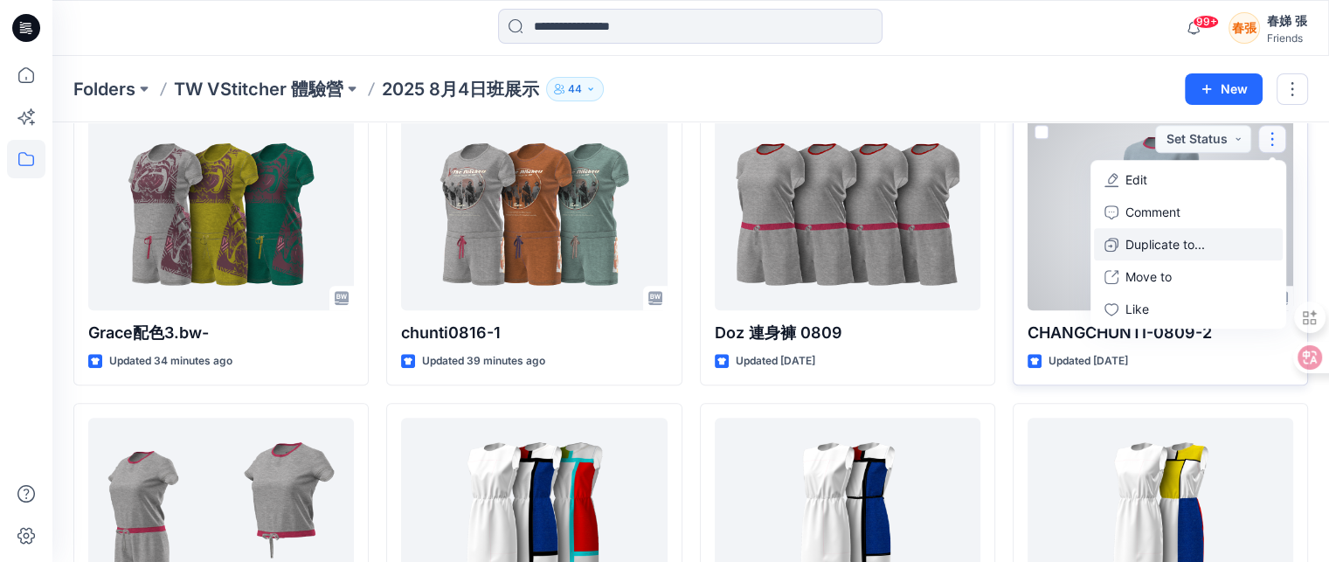
click at [1188, 245] on p "Duplicate to..." at bounding box center [1165, 244] width 80 height 18
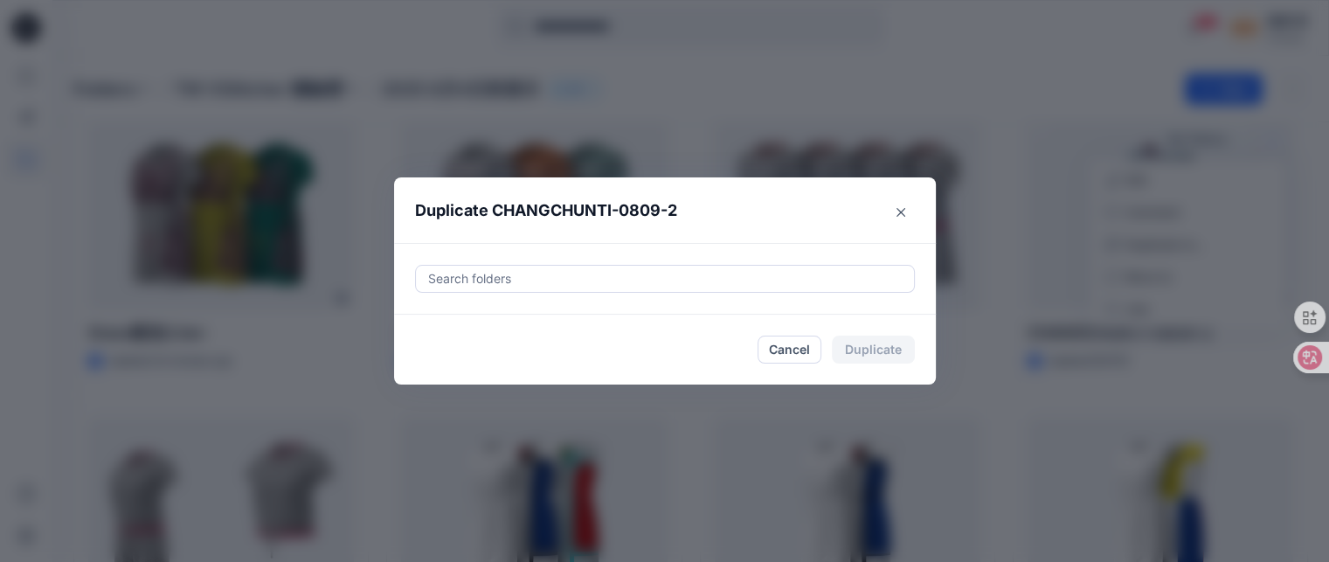
click at [902, 279] on div at bounding box center [664, 278] width 477 height 21
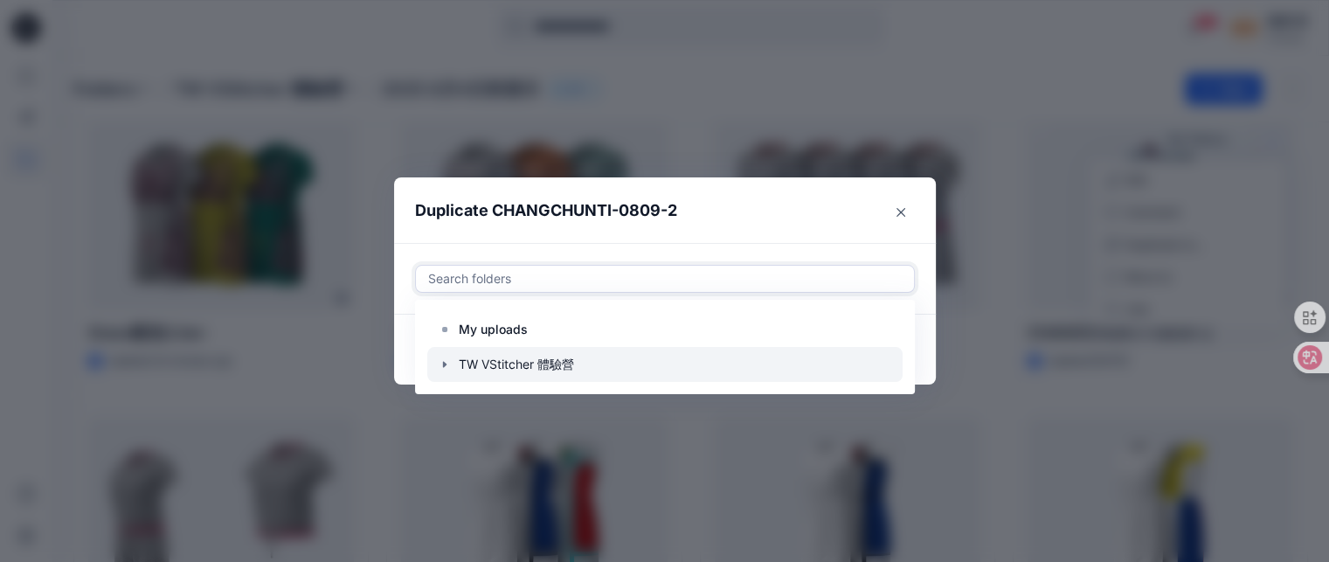
click at [556, 368] on div at bounding box center [664, 364] width 475 height 35
click at [881, 369] on div at bounding box center [664, 364] width 475 height 35
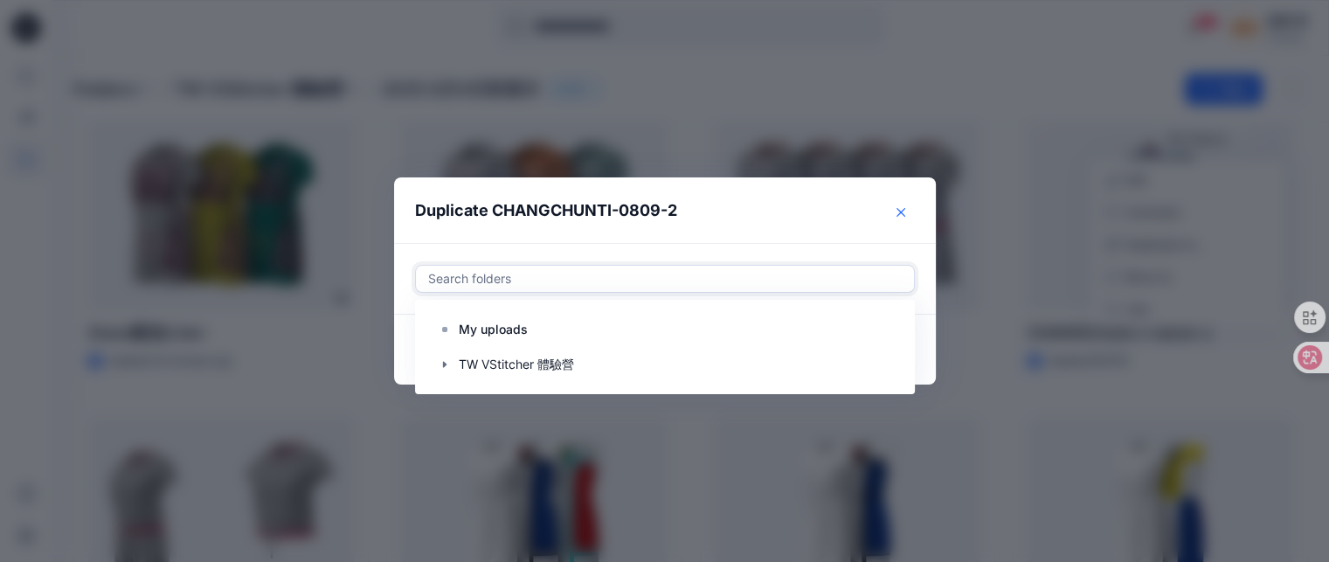
click at [905, 213] on icon "Close" at bounding box center [900, 211] width 9 height 9
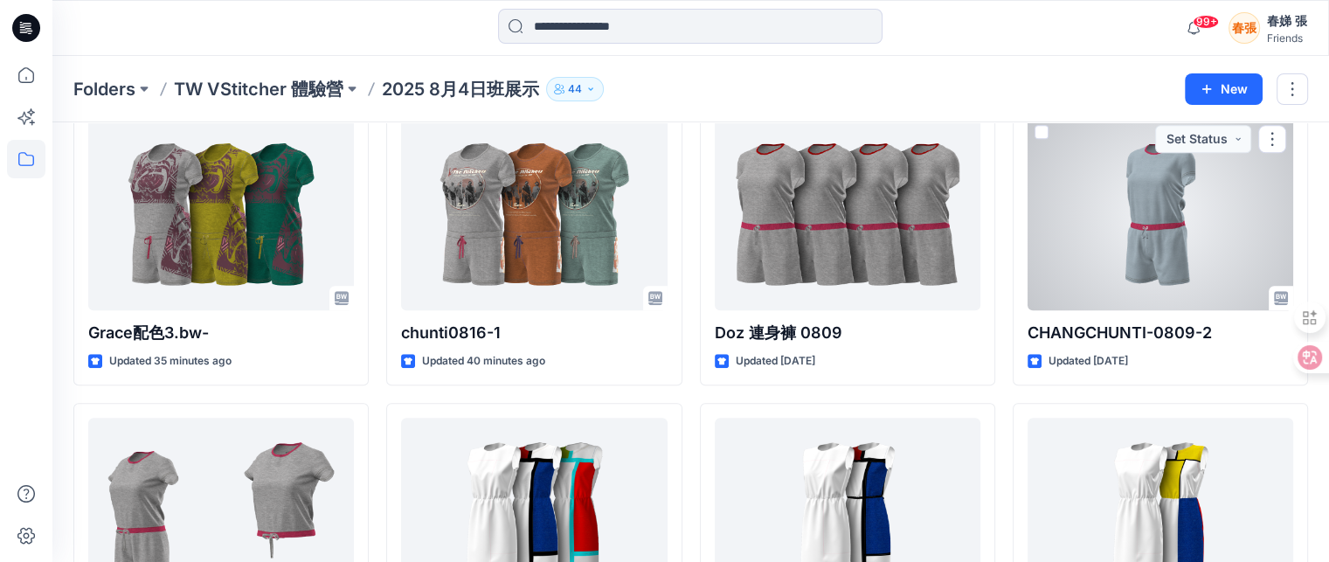
drag, startPoint x: 1138, startPoint y: 342, endPoint x: 1181, endPoint y: 202, distance: 146.2
click at [1181, 202] on div at bounding box center [1161, 214] width 266 height 192
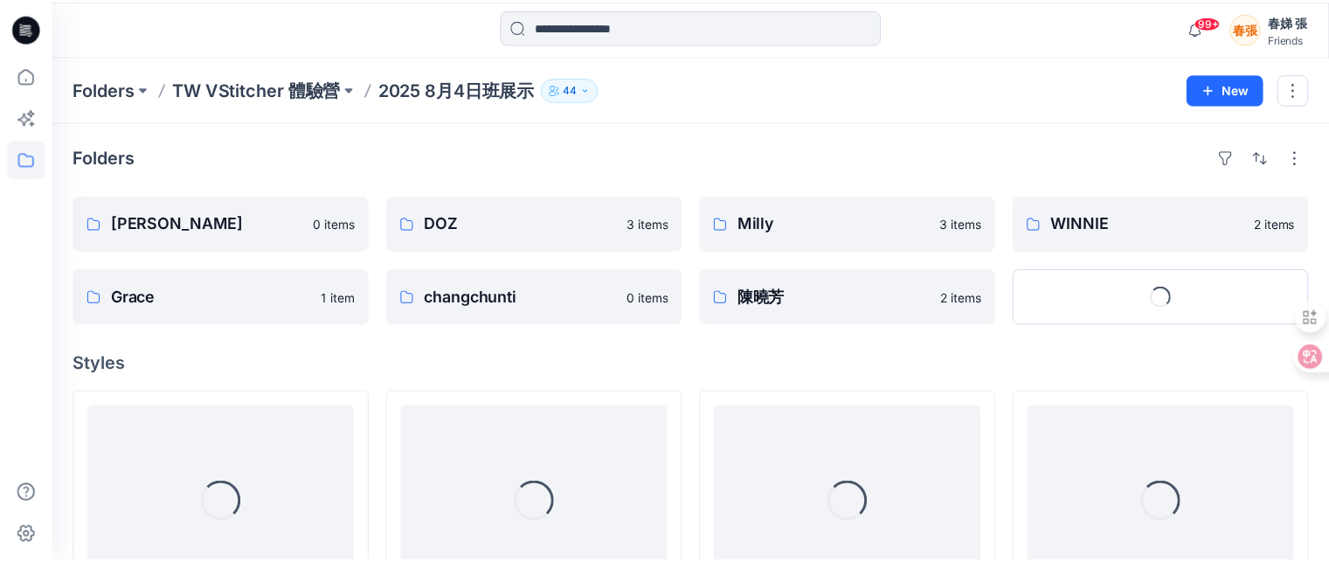
scroll to position [1485, 0]
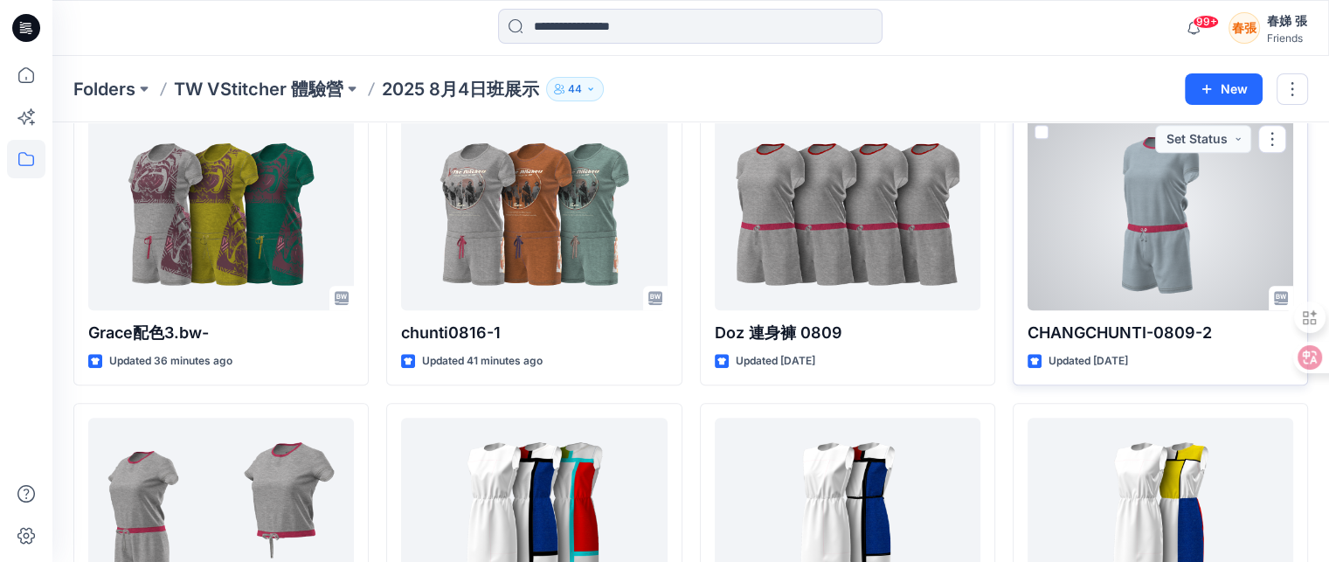
click at [1038, 132] on span at bounding box center [1042, 132] width 14 height 14
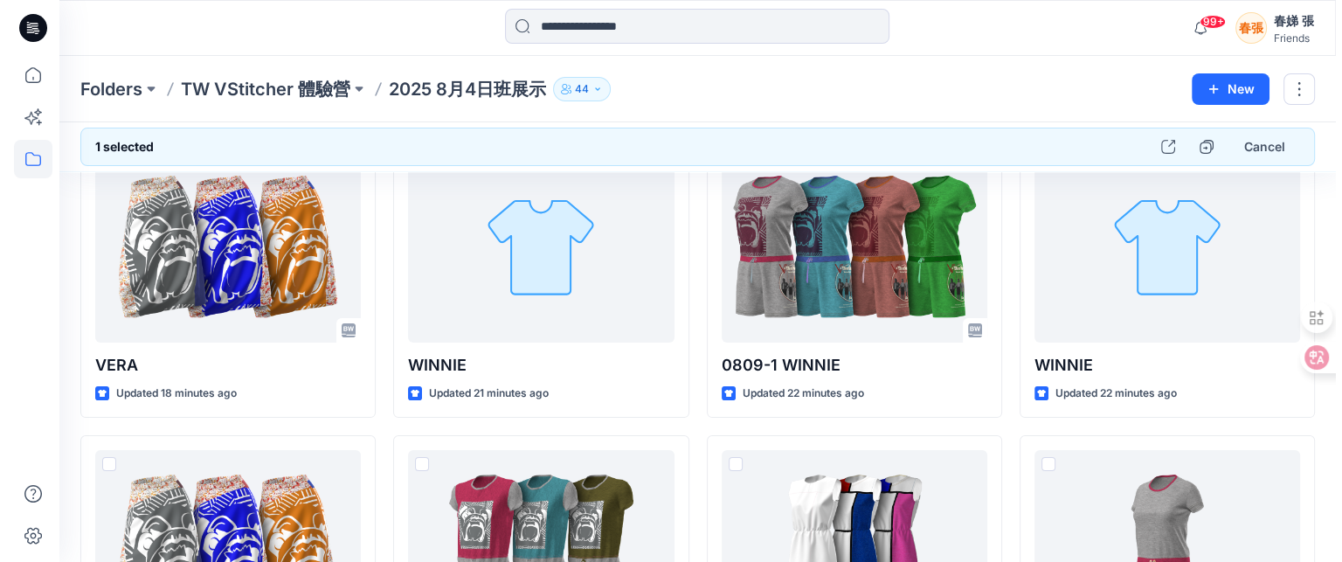
scroll to position [0, 0]
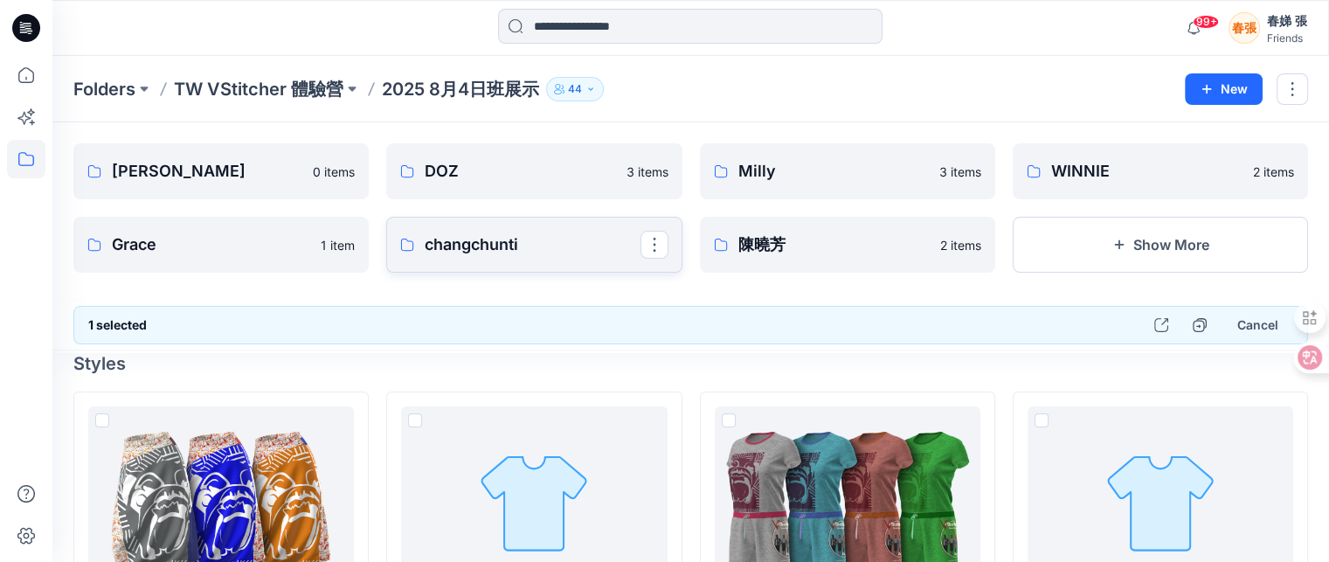
click at [496, 240] on p "changchunti" at bounding box center [532, 244] width 215 height 24
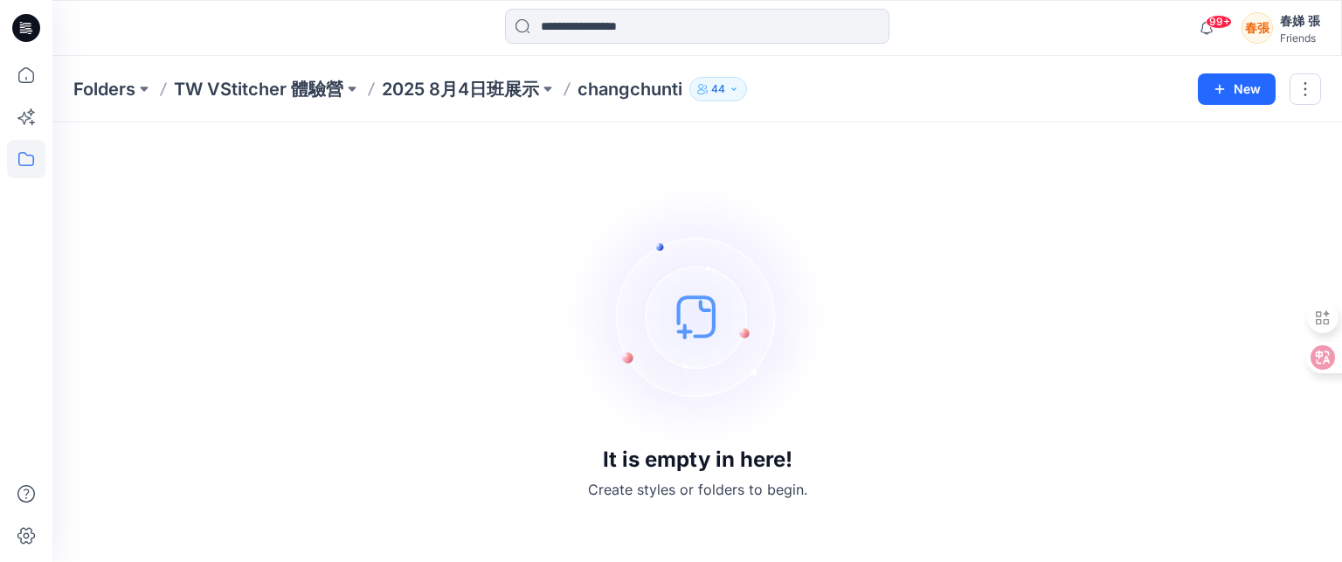
drag, startPoint x: 447, startPoint y: 260, endPoint x: 1048, endPoint y: 286, distance: 600.8
click at [1048, 286] on div "It is empty in here! Create styles or folders to begin." at bounding box center [697, 342] width 1248 height 398
